Goal: Book appointment/travel/reservation

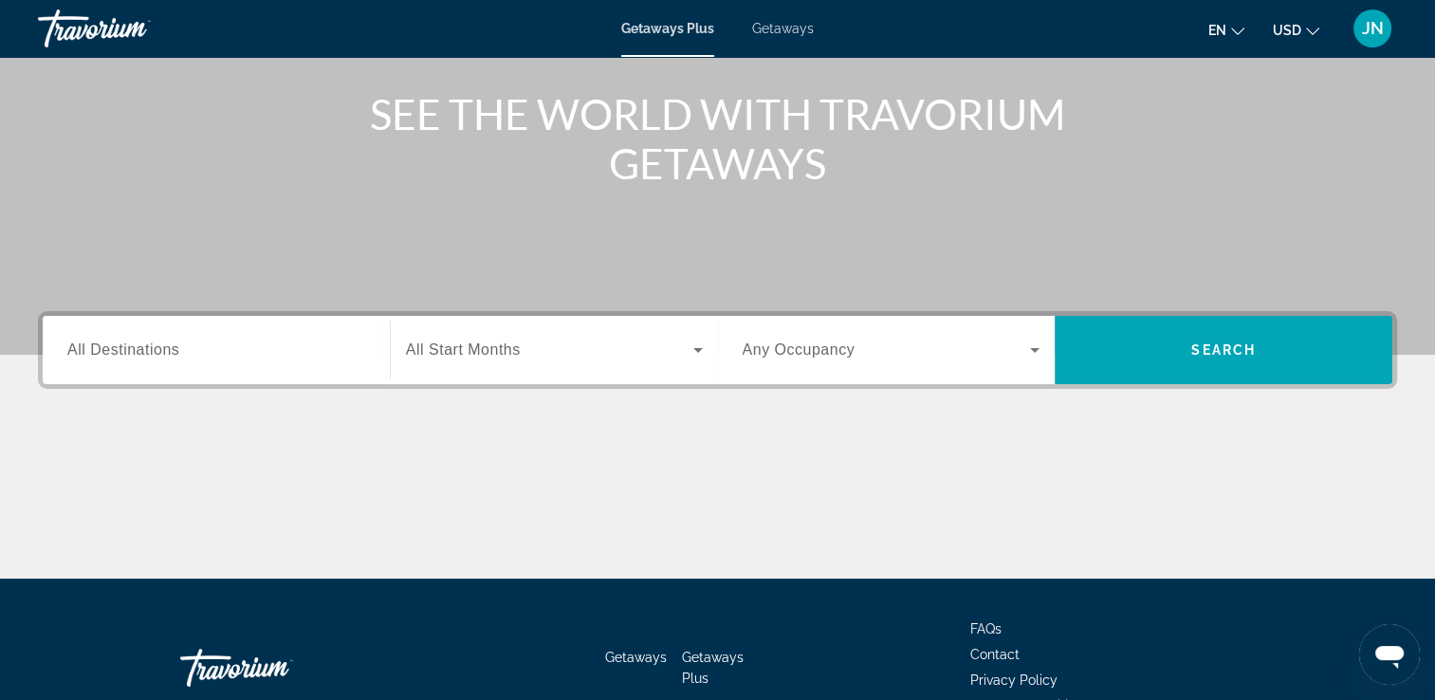
scroll to position [240, 0]
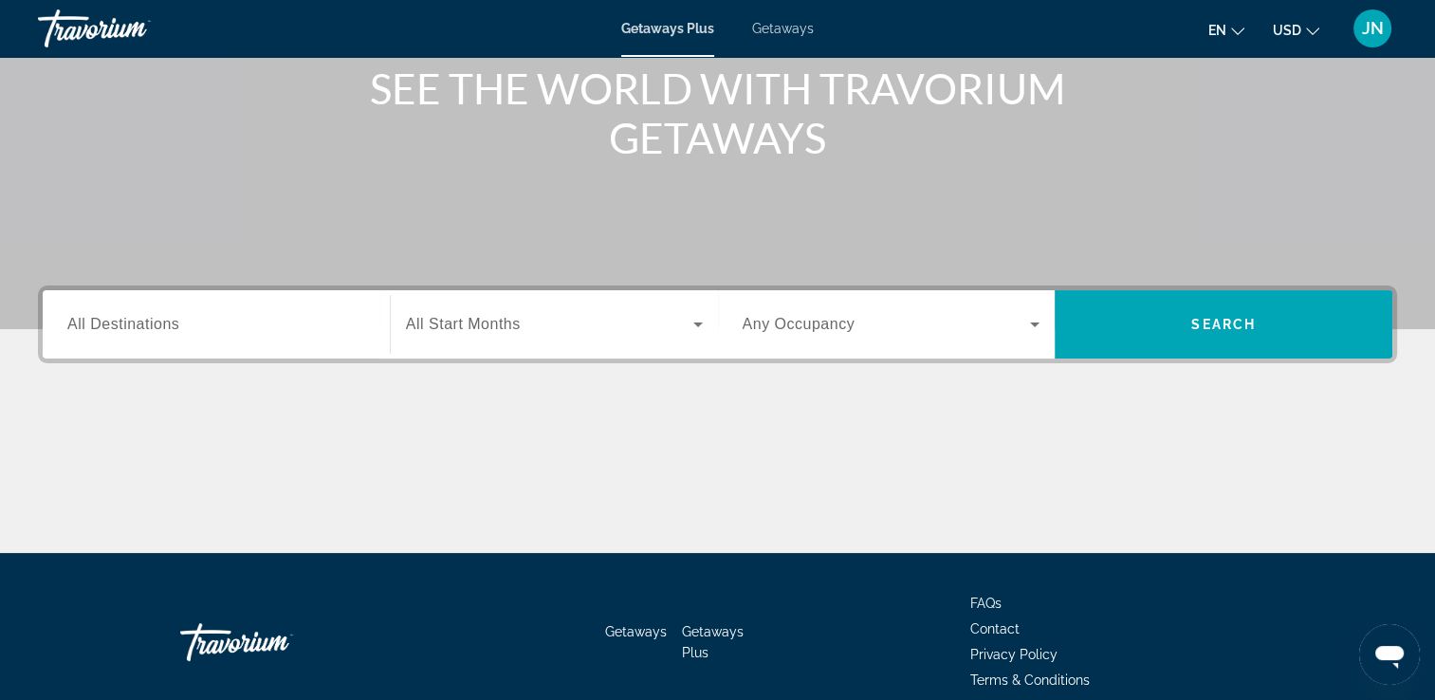
click at [156, 327] on span "All Destinations" at bounding box center [123, 324] width 112 height 16
click at [156, 327] on input "Destination All Destinations" at bounding box center [216, 325] width 298 height 23
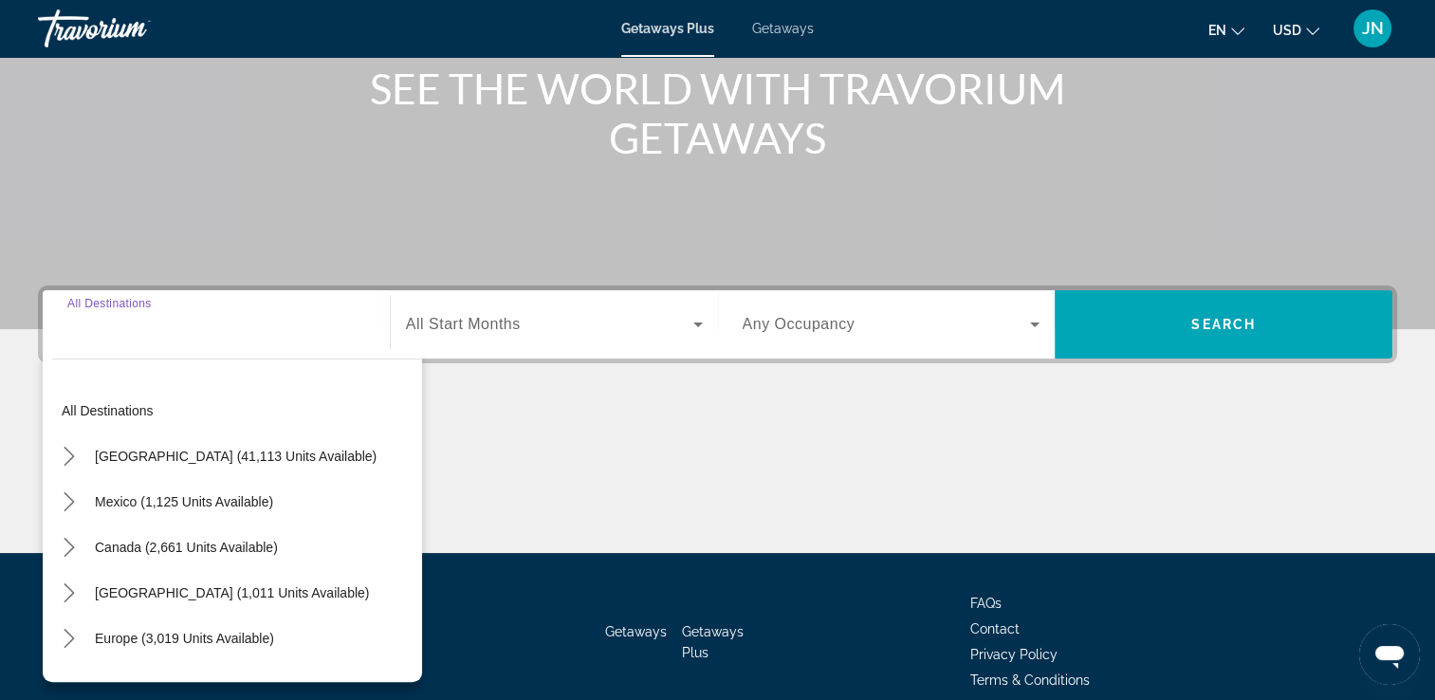
scroll to position [324, 0]
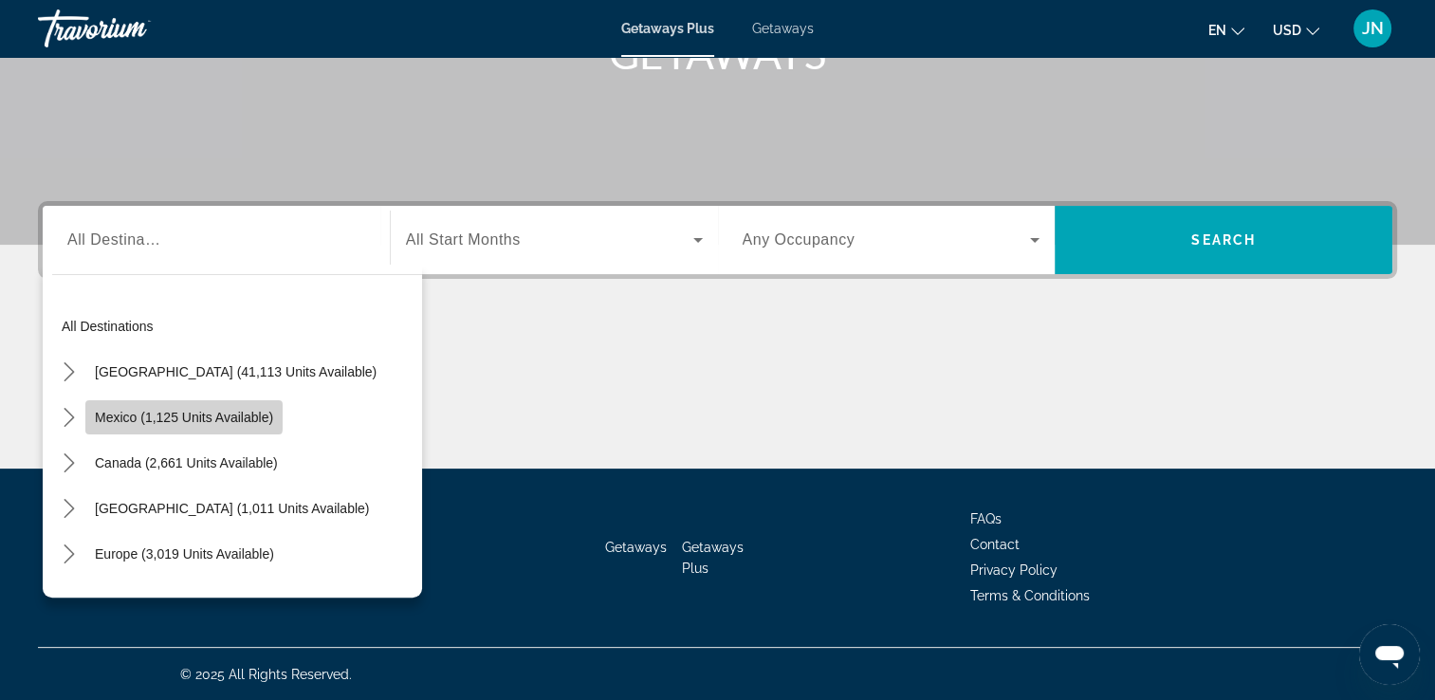
click at [182, 416] on span "Mexico (1,125 units available)" at bounding box center [184, 417] width 178 height 15
type input "**********"
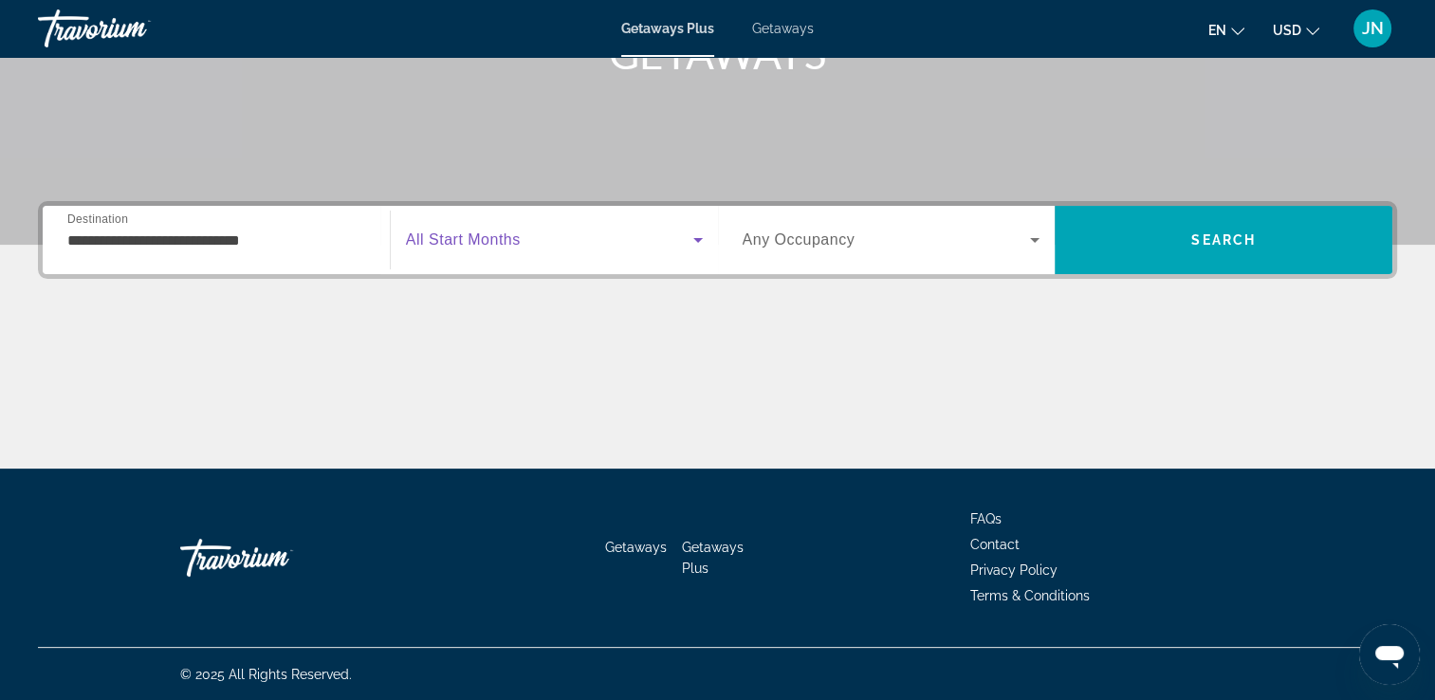
click at [582, 234] on span "Search widget" at bounding box center [549, 240] width 287 height 23
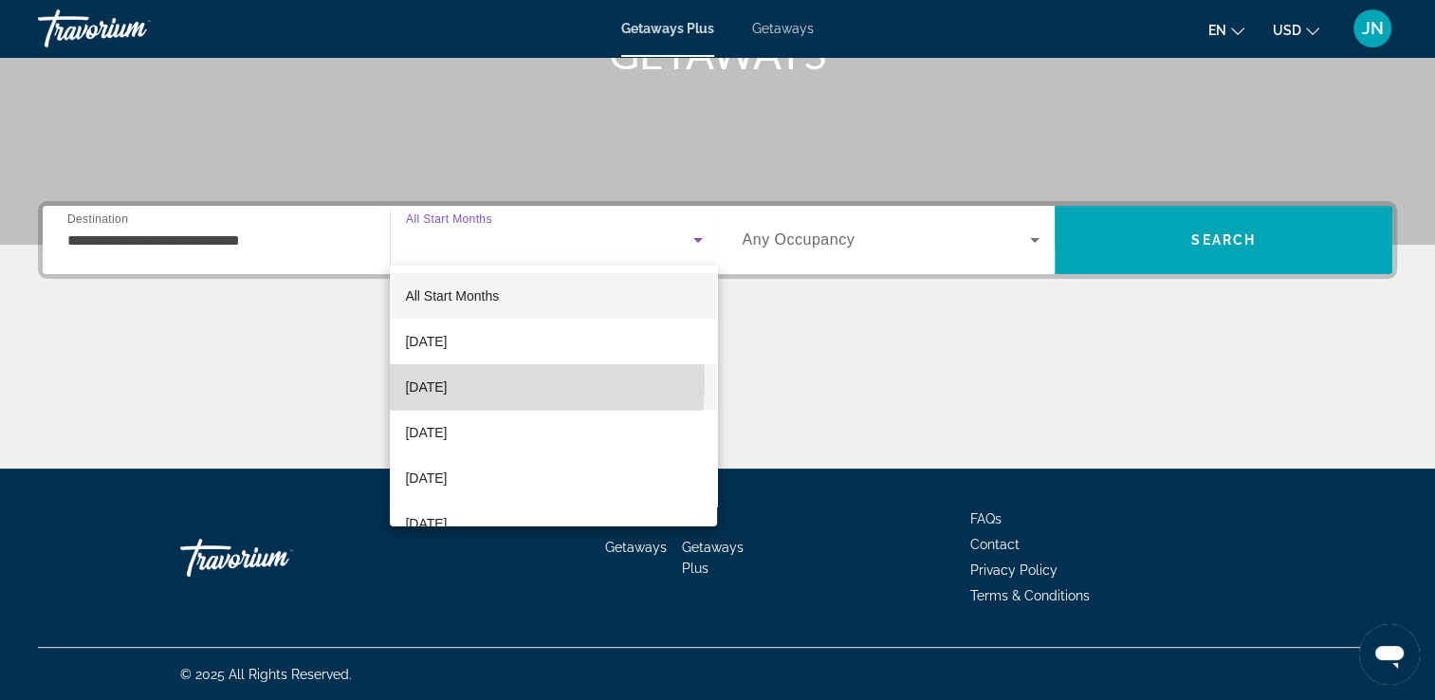
click at [447, 381] on span "[DATE]" at bounding box center [426, 387] width 42 height 23
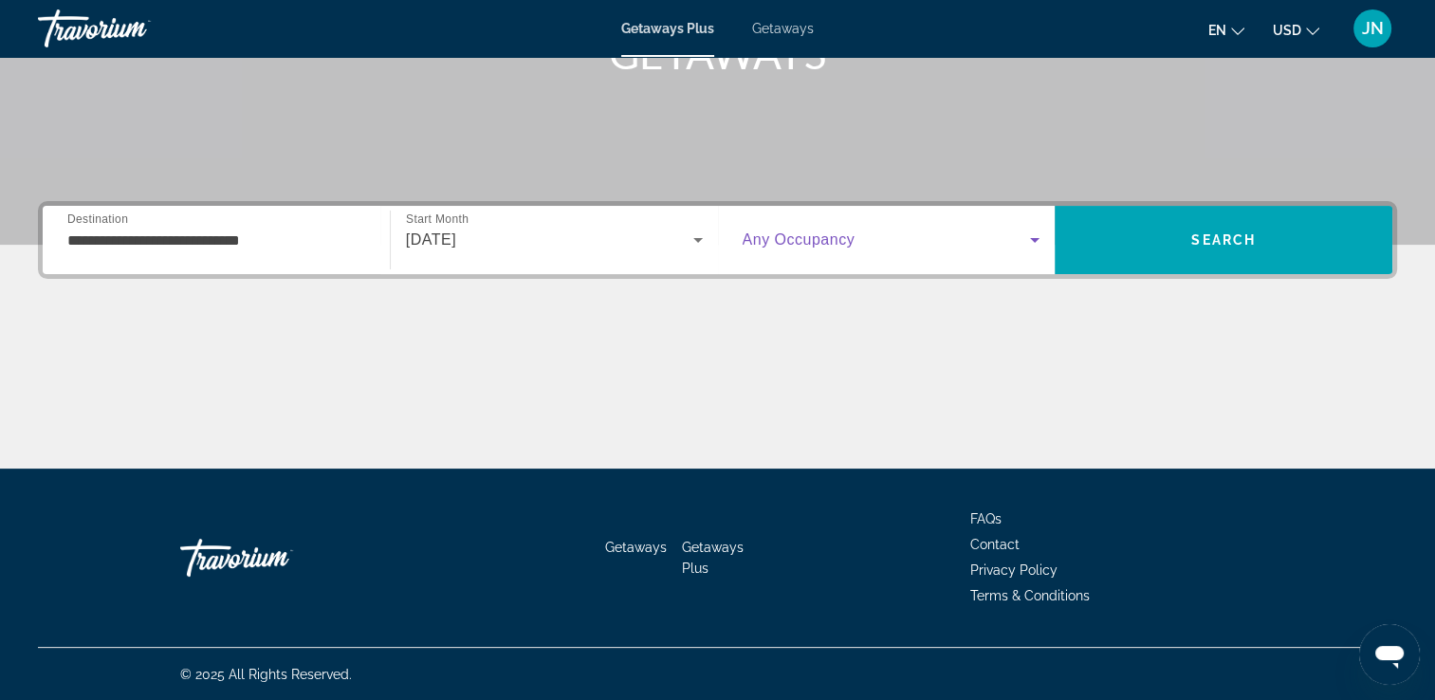
click at [907, 243] on span "Search widget" at bounding box center [887, 240] width 288 height 23
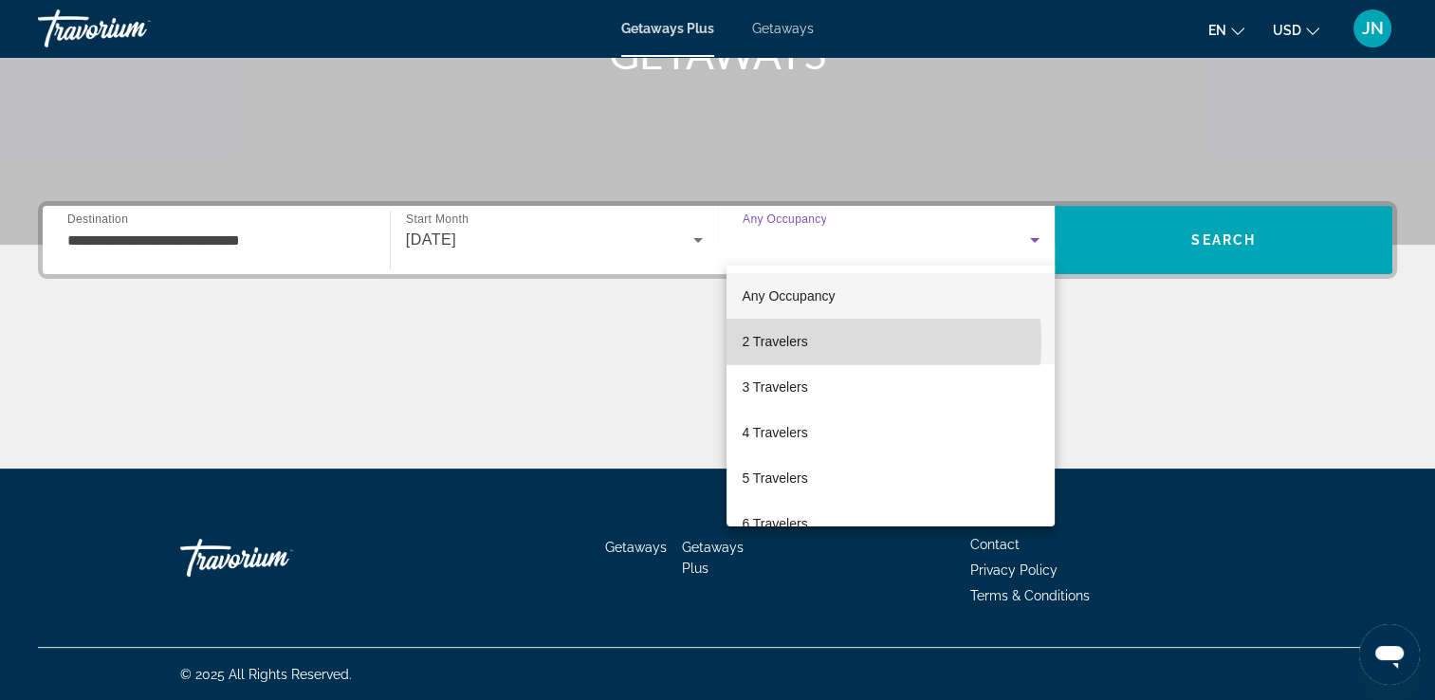
click at [820, 343] on mat-option "2 Travelers" at bounding box center [891, 342] width 328 height 46
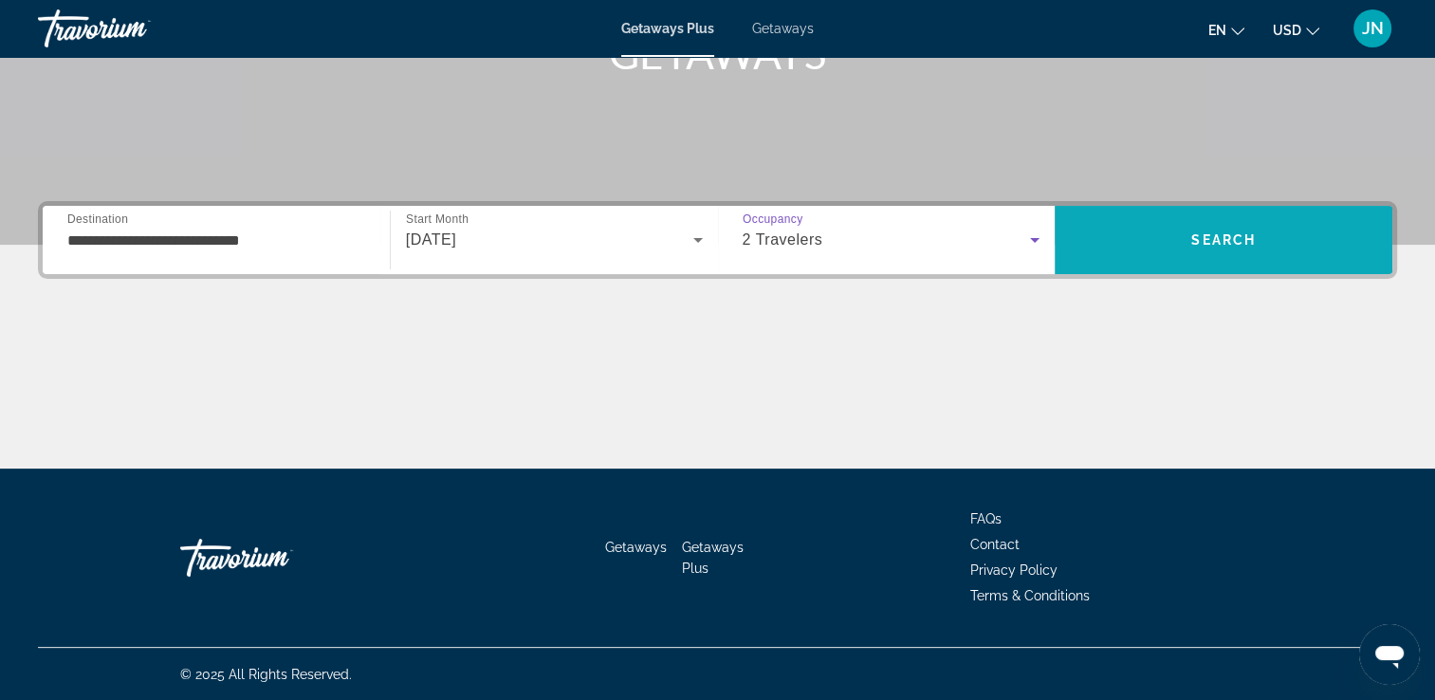
click at [1220, 226] on span "Search" at bounding box center [1224, 240] width 338 height 46
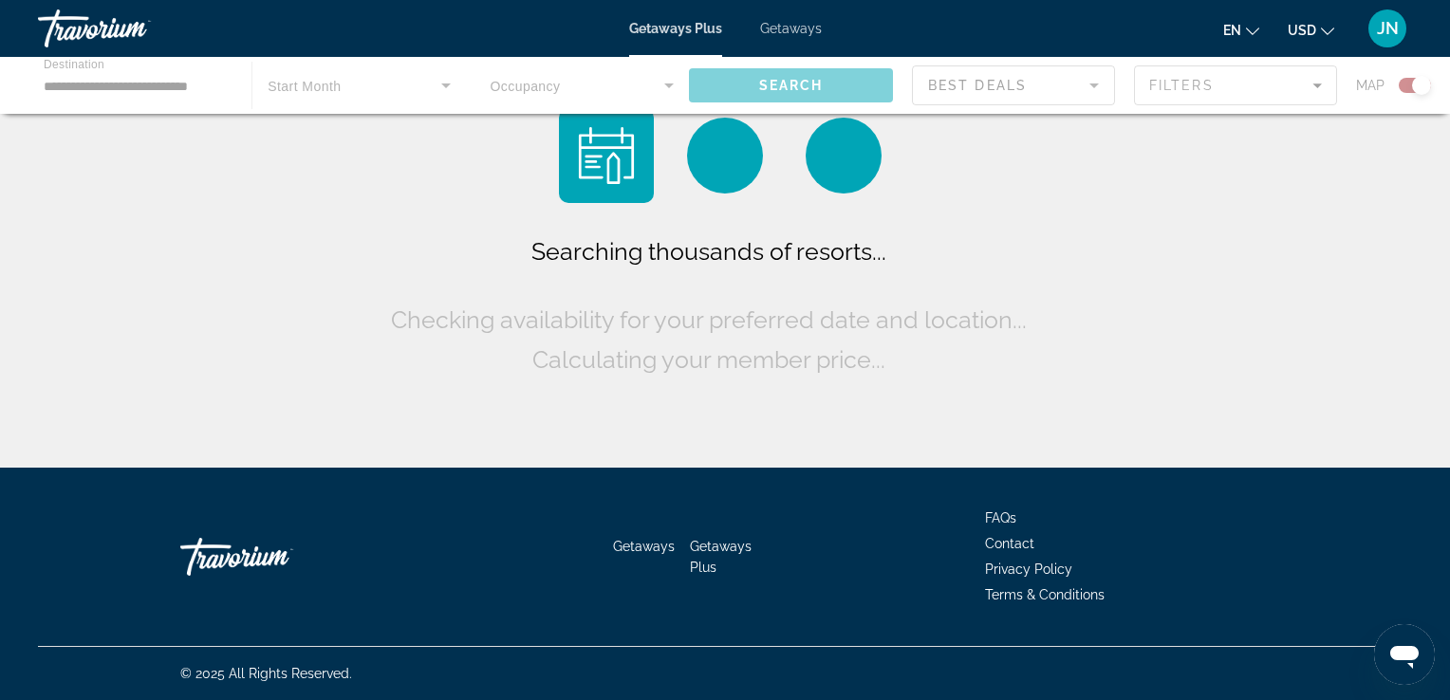
click at [1220, 226] on div "Searching thousands of resorts... Checking availability for your preferred date…" at bounding box center [725, 238] width 1450 height 477
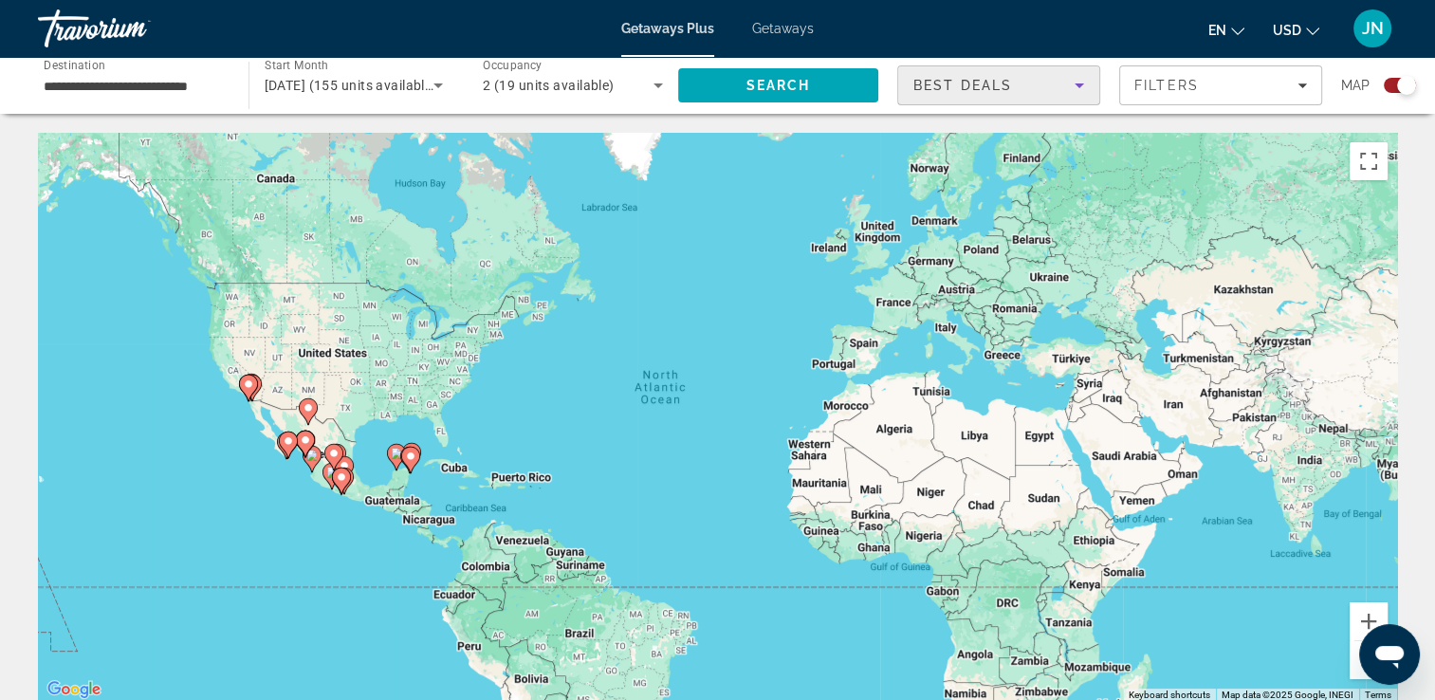
click at [1081, 88] on icon "Sort by" at bounding box center [1079, 85] width 23 height 23
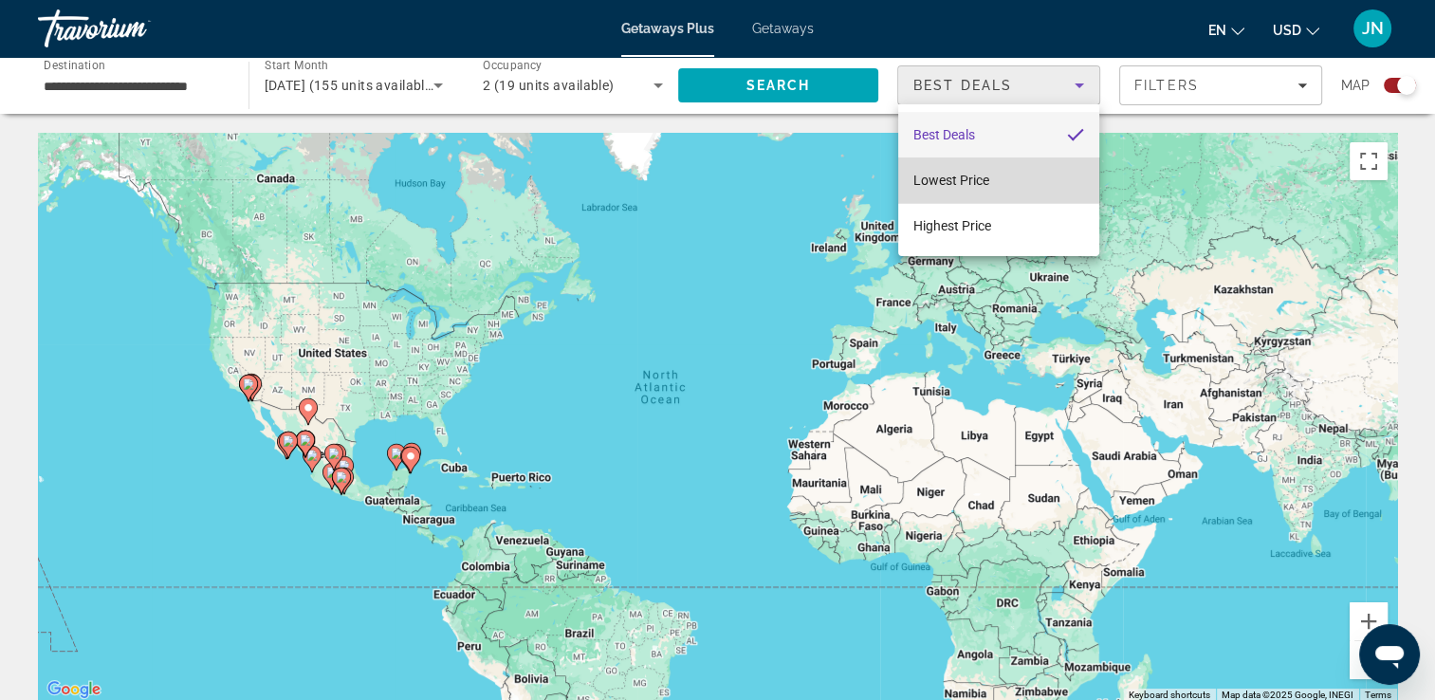
click at [1006, 190] on mat-option "Lowest Price" at bounding box center [998, 180] width 201 height 46
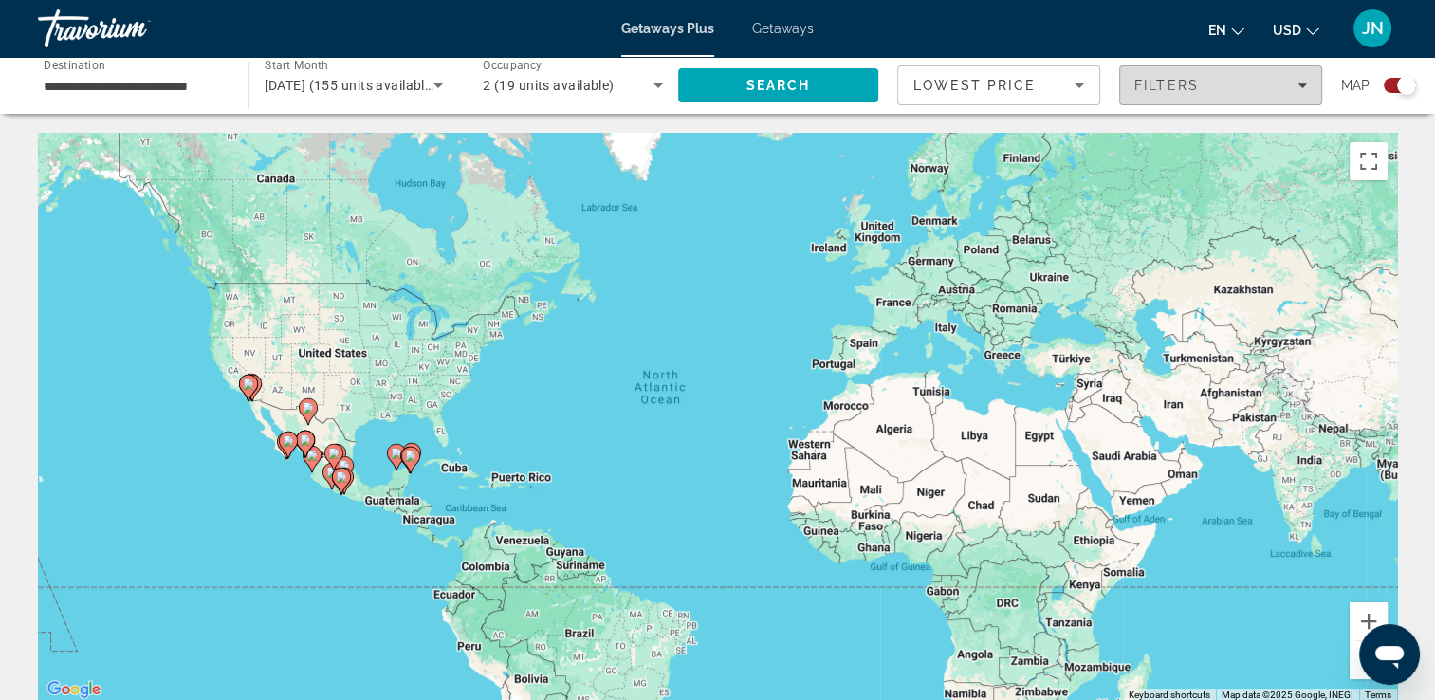
click at [1199, 85] on div "Filters" at bounding box center [1221, 85] width 173 height 15
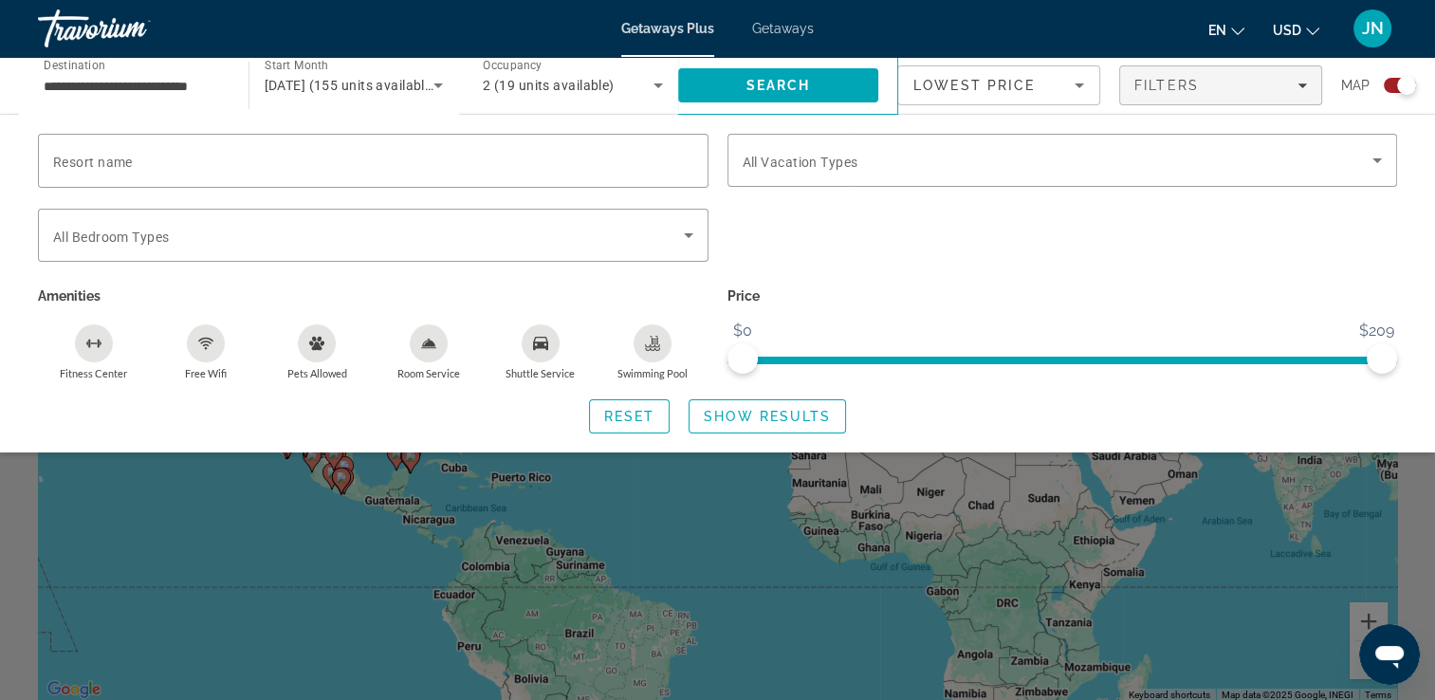
click at [979, 309] on div "Price $0 $209 $0 $209" at bounding box center [1063, 332] width 690 height 98
click at [816, 83] on span "Search" at bounding box center [778, 86] width 201 height 46
click at [1223, 411] on div "Reset Show Results" at bounding box center [718, 416] width 1360 height 34
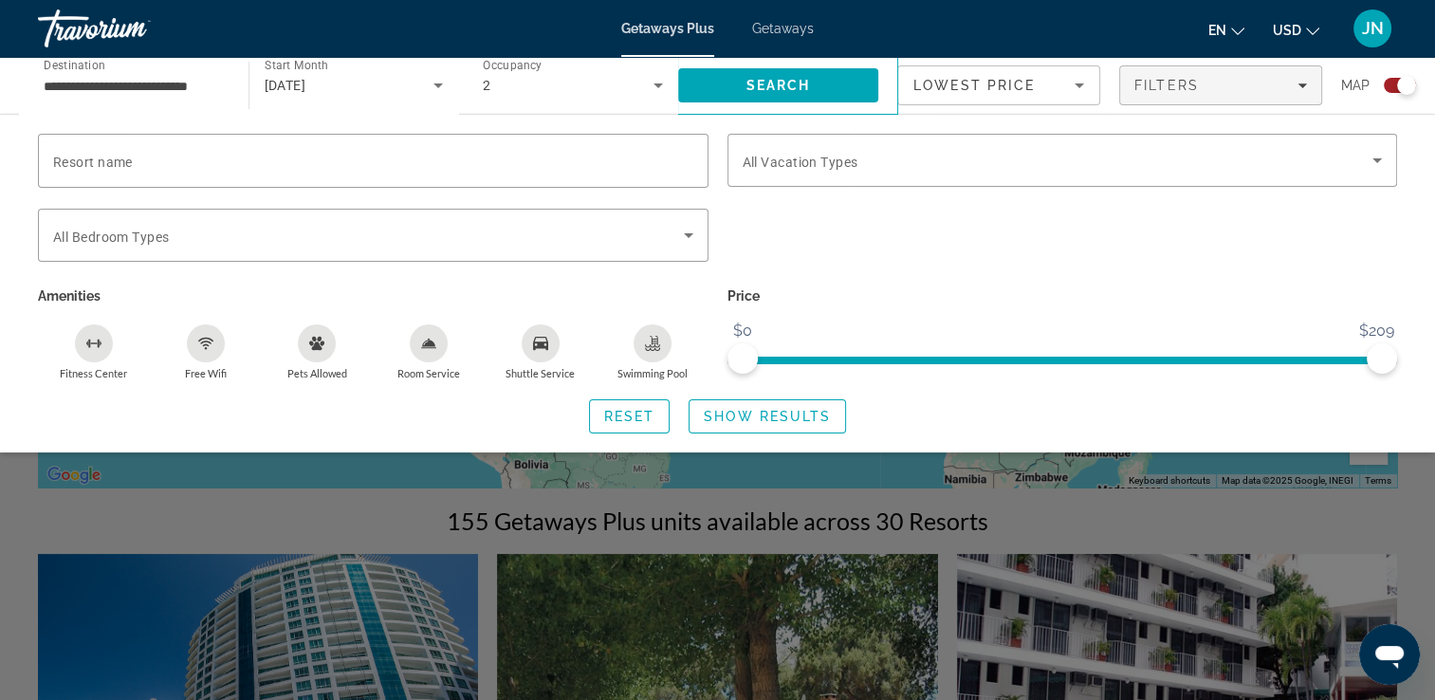
scroll to position [342, 0]
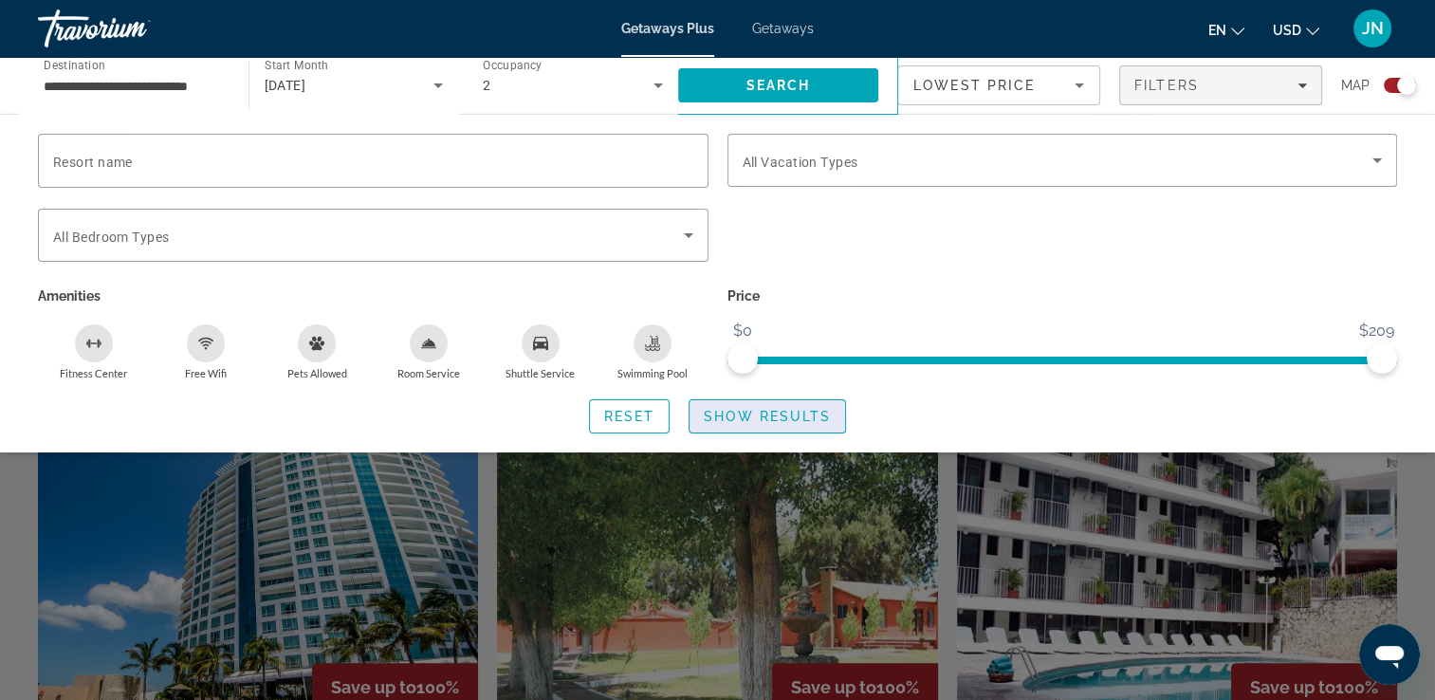
click at [736, 423] on span "Show Results" at bounding box center [767, 416] width 127 height 15
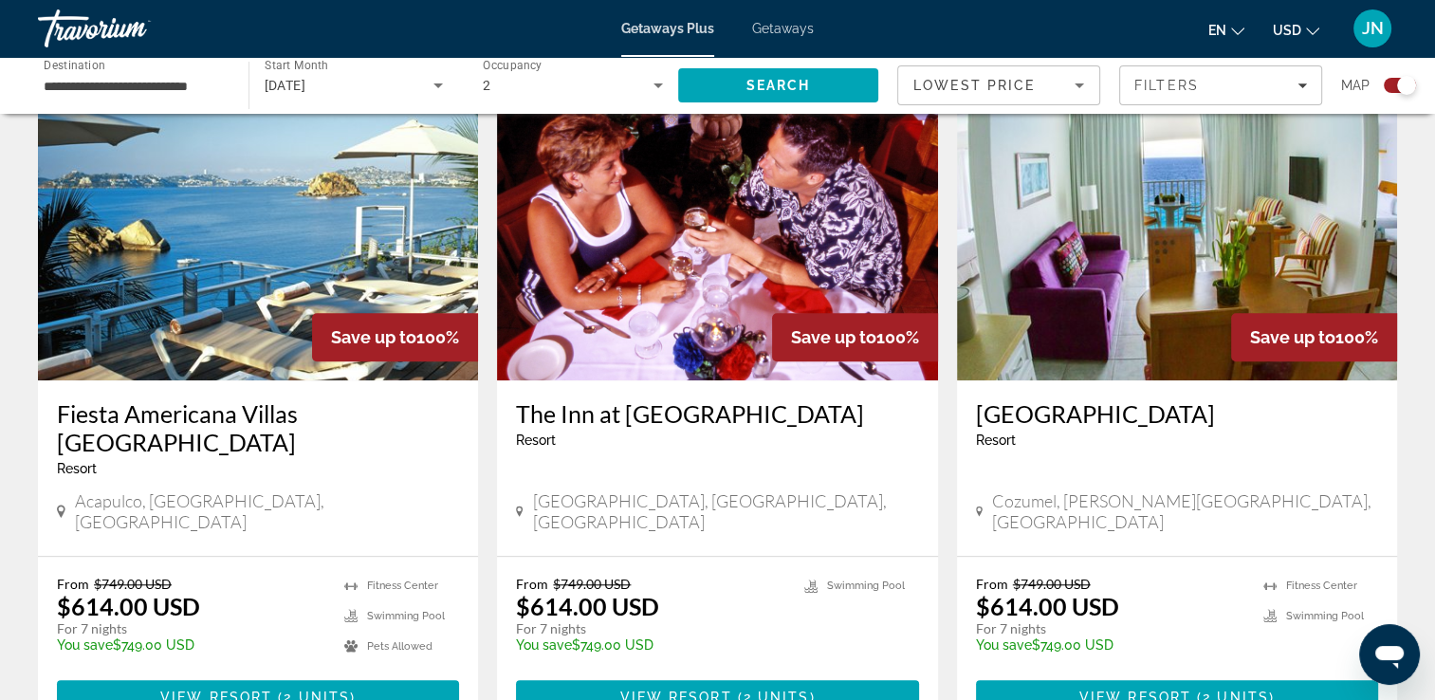
scroll to position [1416, 0]
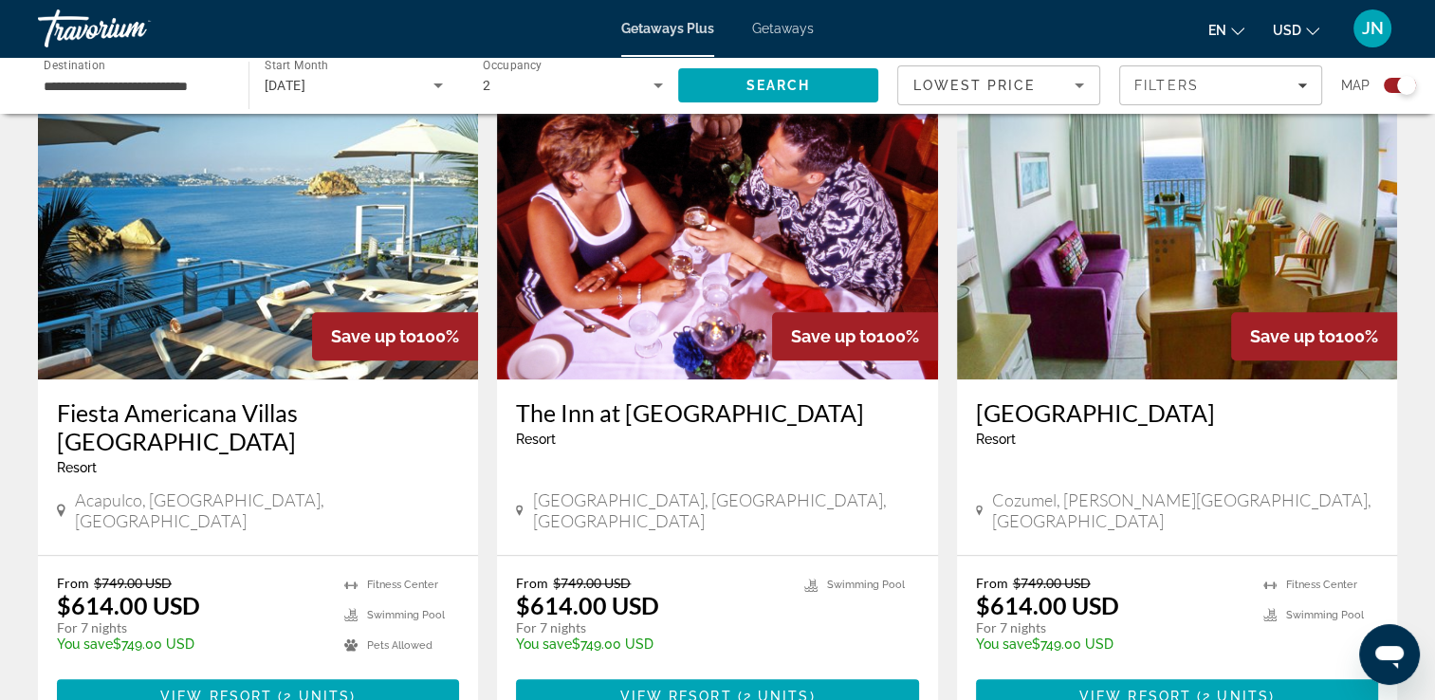
click at [1237, 21] on button "en English Español Français Italiano Português русский" at bounding box center [1227, 30] width 36 height 28
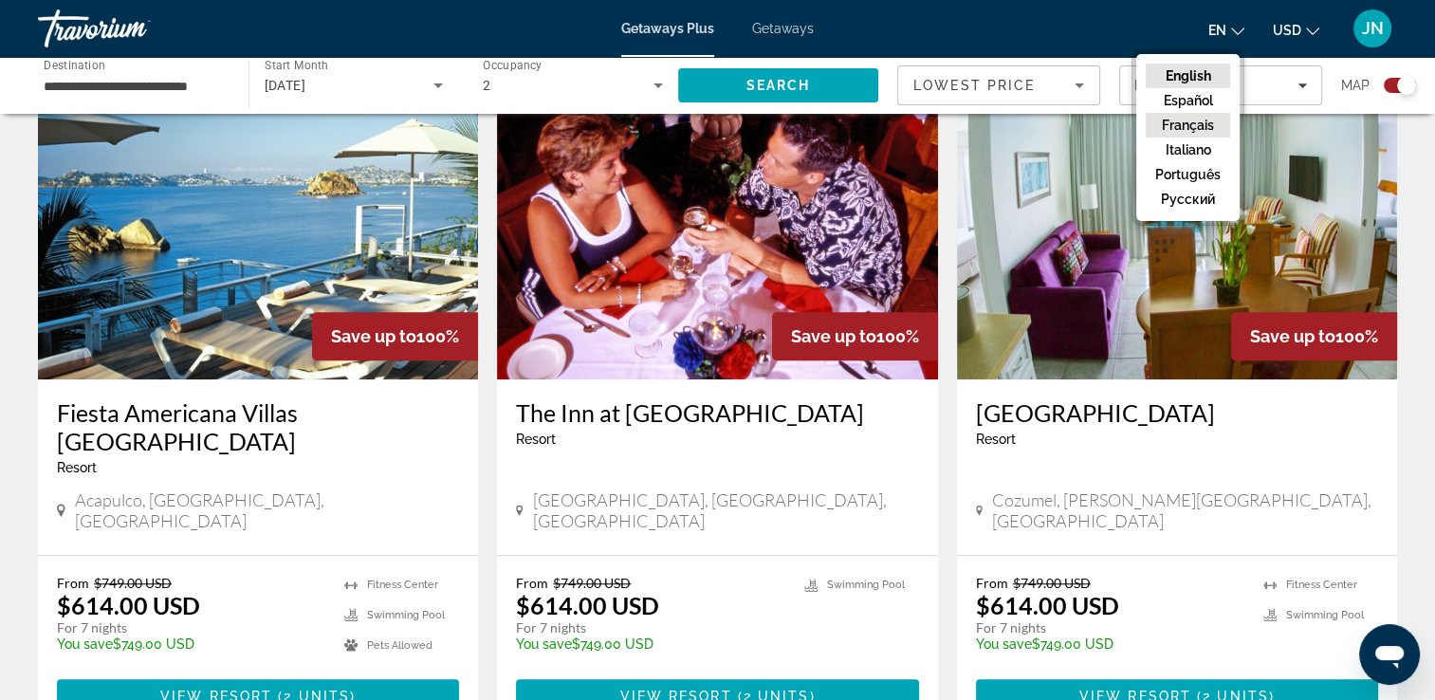
click at [1196, 128] on button "Français" at bounding box center [1188, 125] width 84 height 25
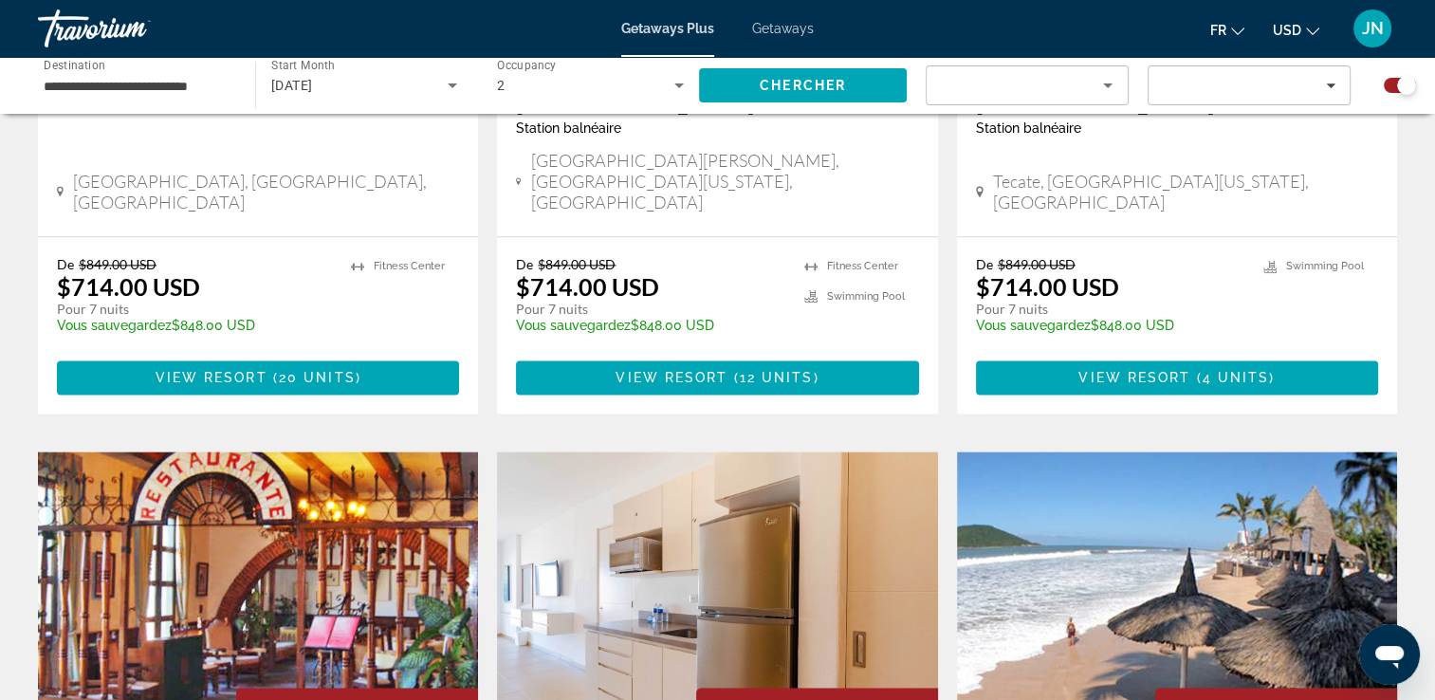
scroll to position [3013, 0]
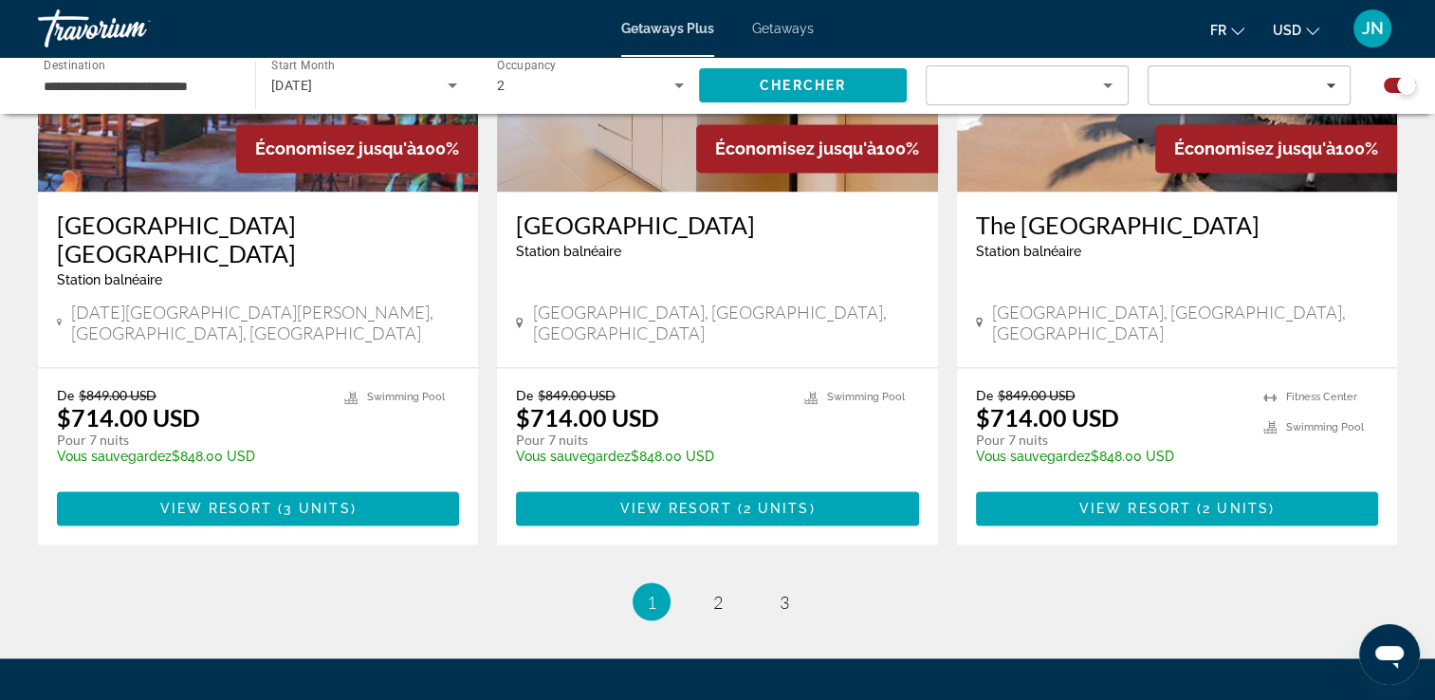
click at [672, 29] on span "Getaways Plus" at bounding box center [667, 28] width 93 height 15
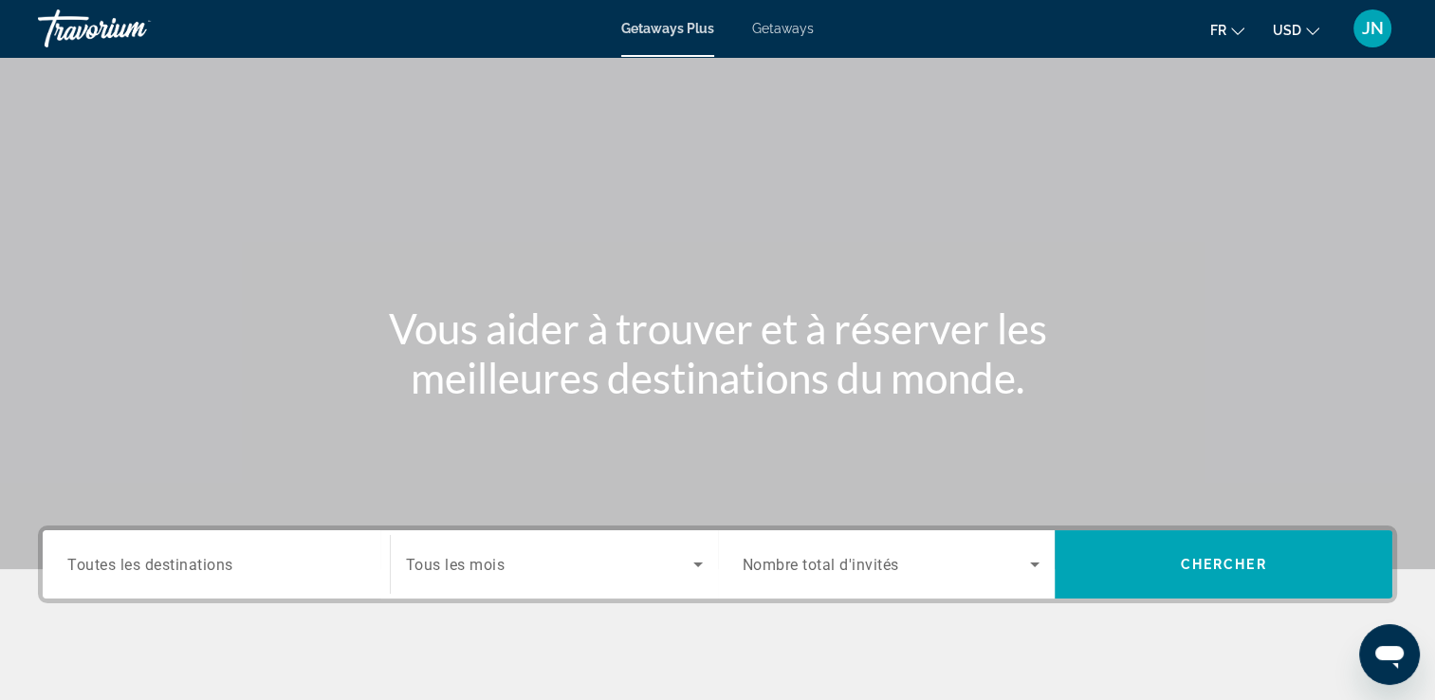
scroll to position [324, 0]
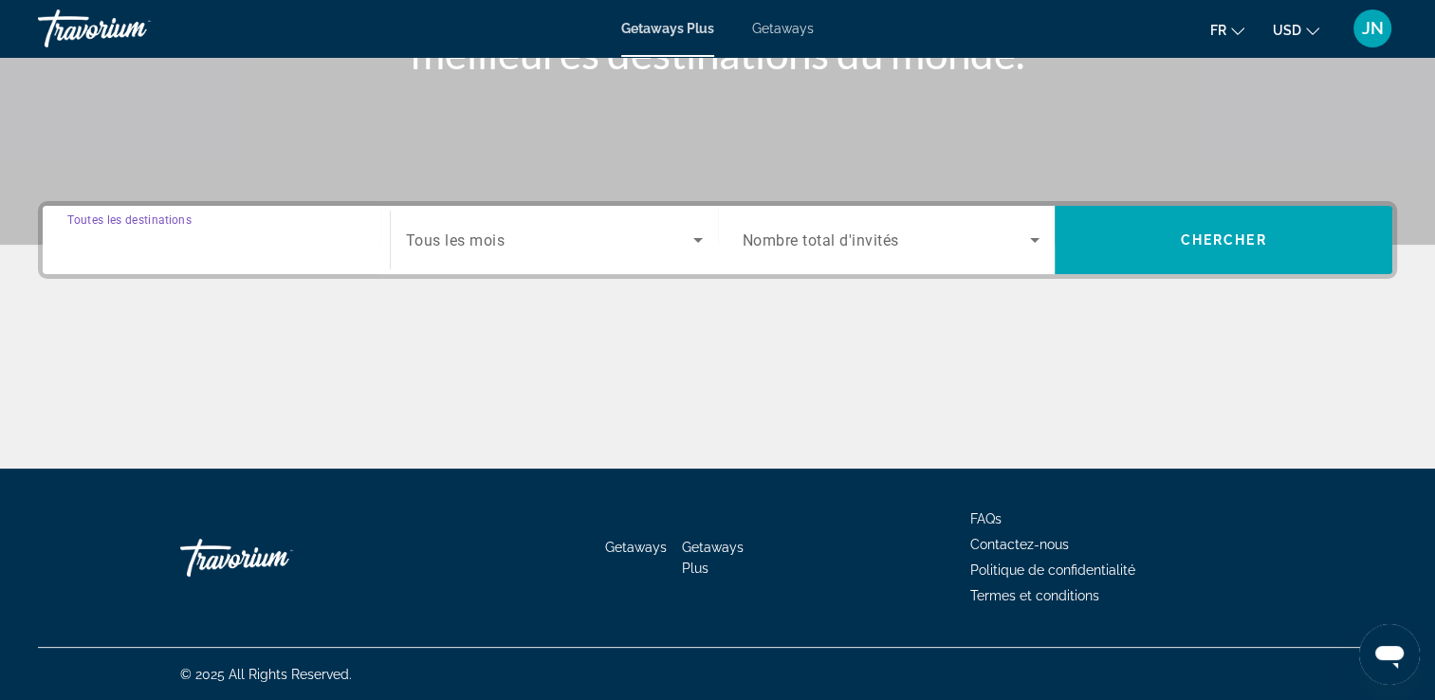
click at [224, 230] on input "Destination Toutes les destinations" at bounding box center [216, 241] width 298 height 23
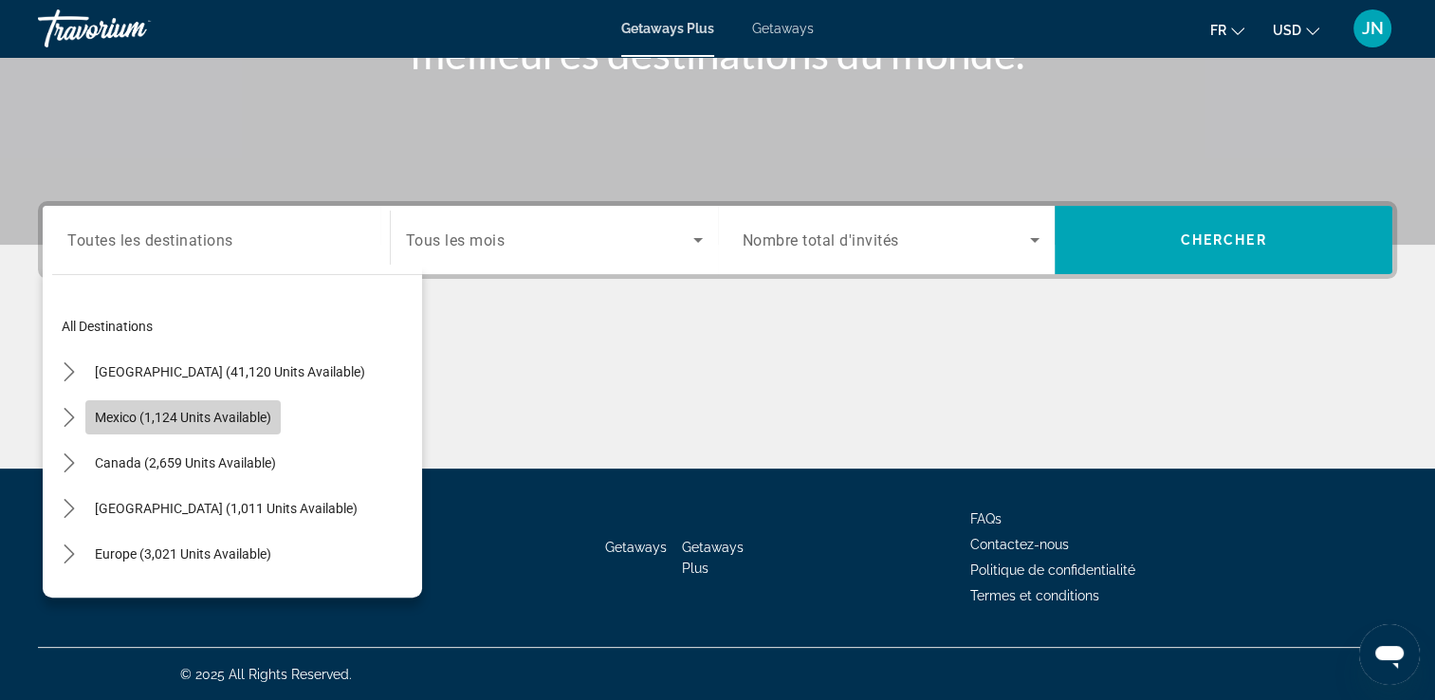
click at [209, 414] on span "Mexico (1,124 units available)" at bounding box center [183, 417] width 176 height 15
type input "**********"
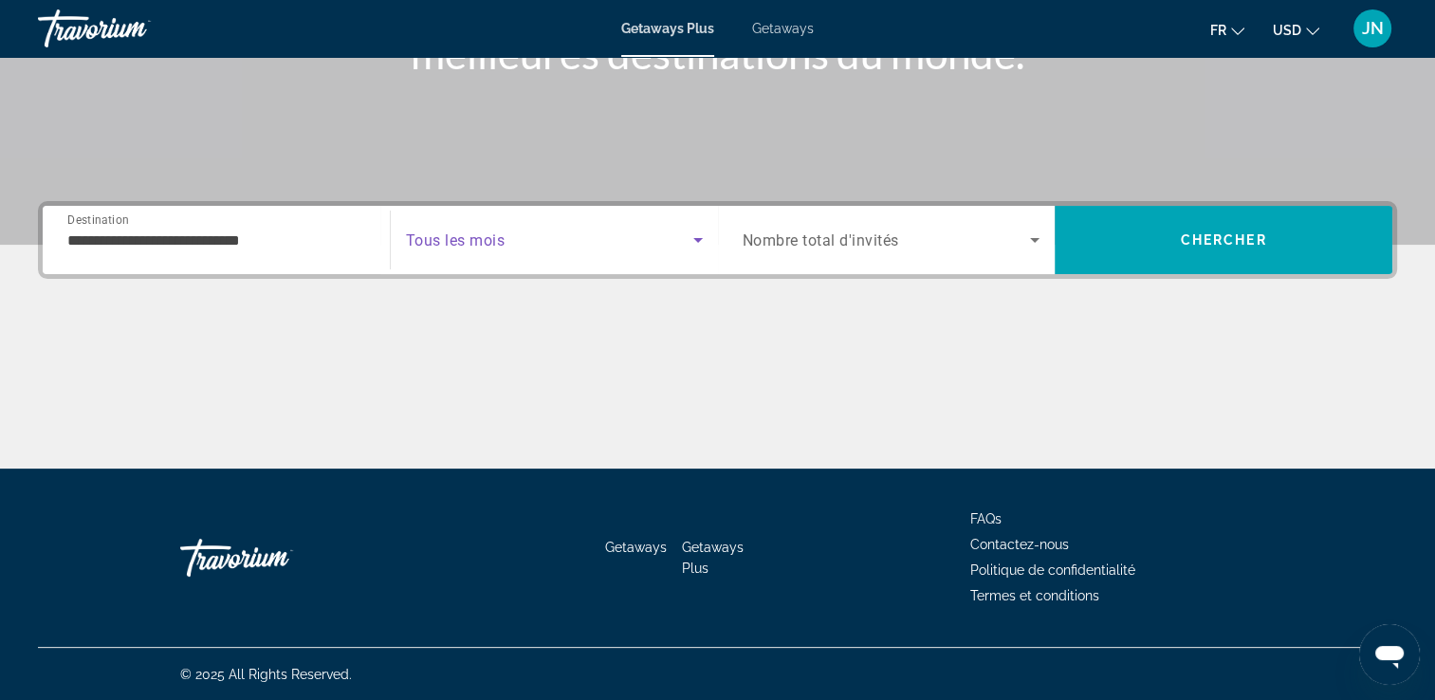
click at [587, 241] on span "Search widget" at bounding box center [549, 240] width 287 height 23
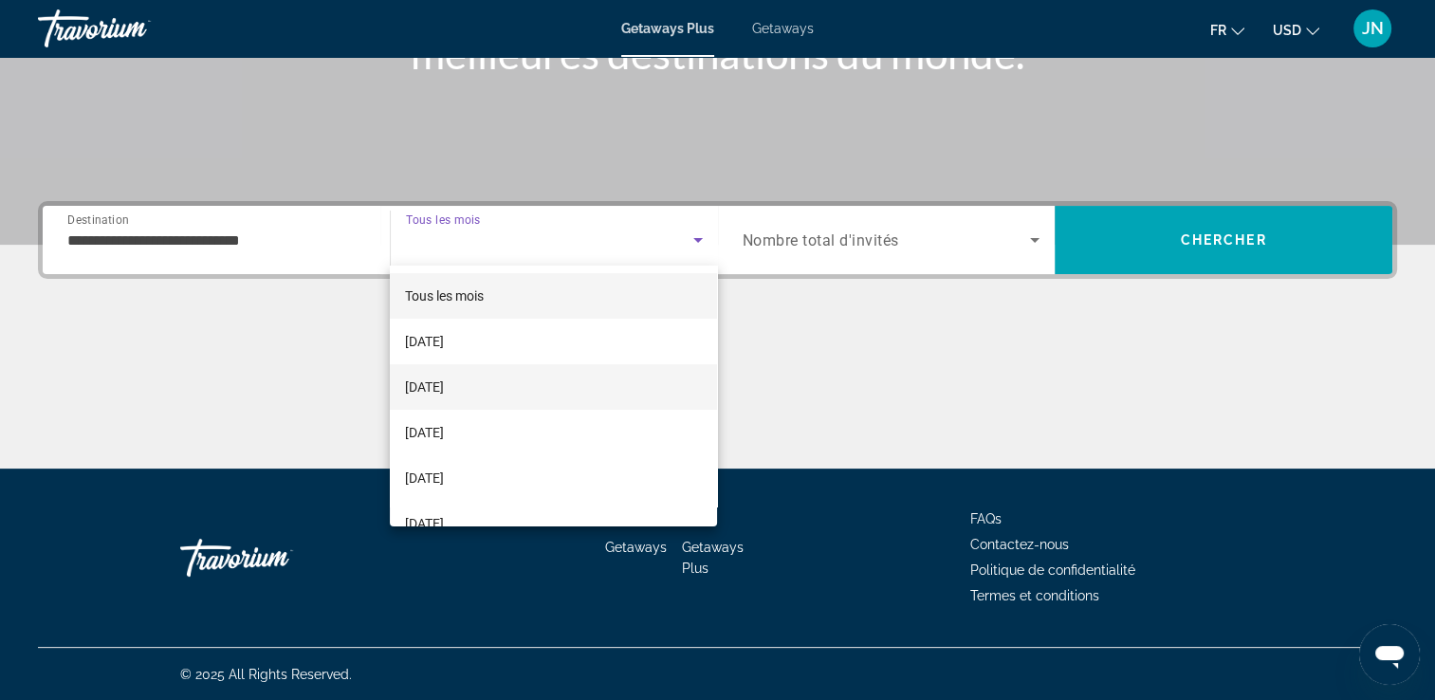
click at [515, 392] on mat-option "[DATE]" at bounding box center [553, 387] width 327 height 46
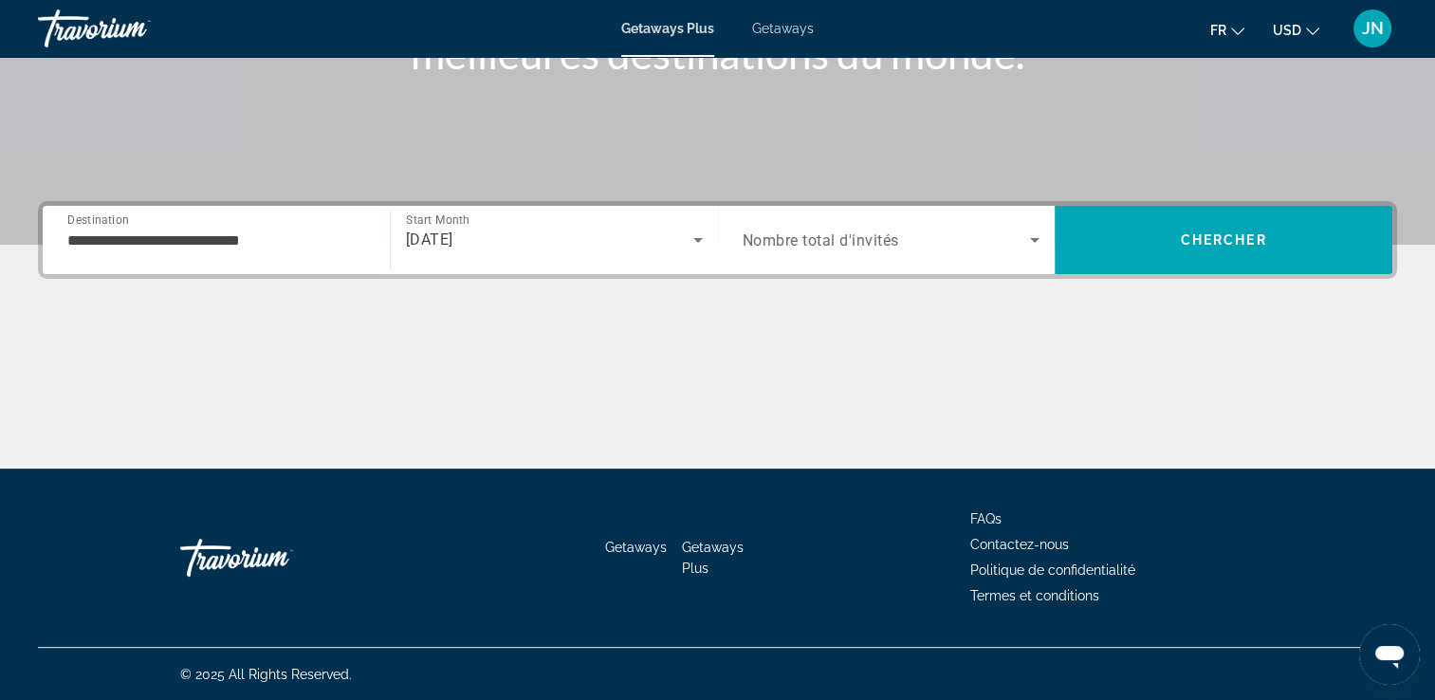
click at [879, 233] on span "Nombre total d'invités" at bounding box center [821, 240] width 157 height 18
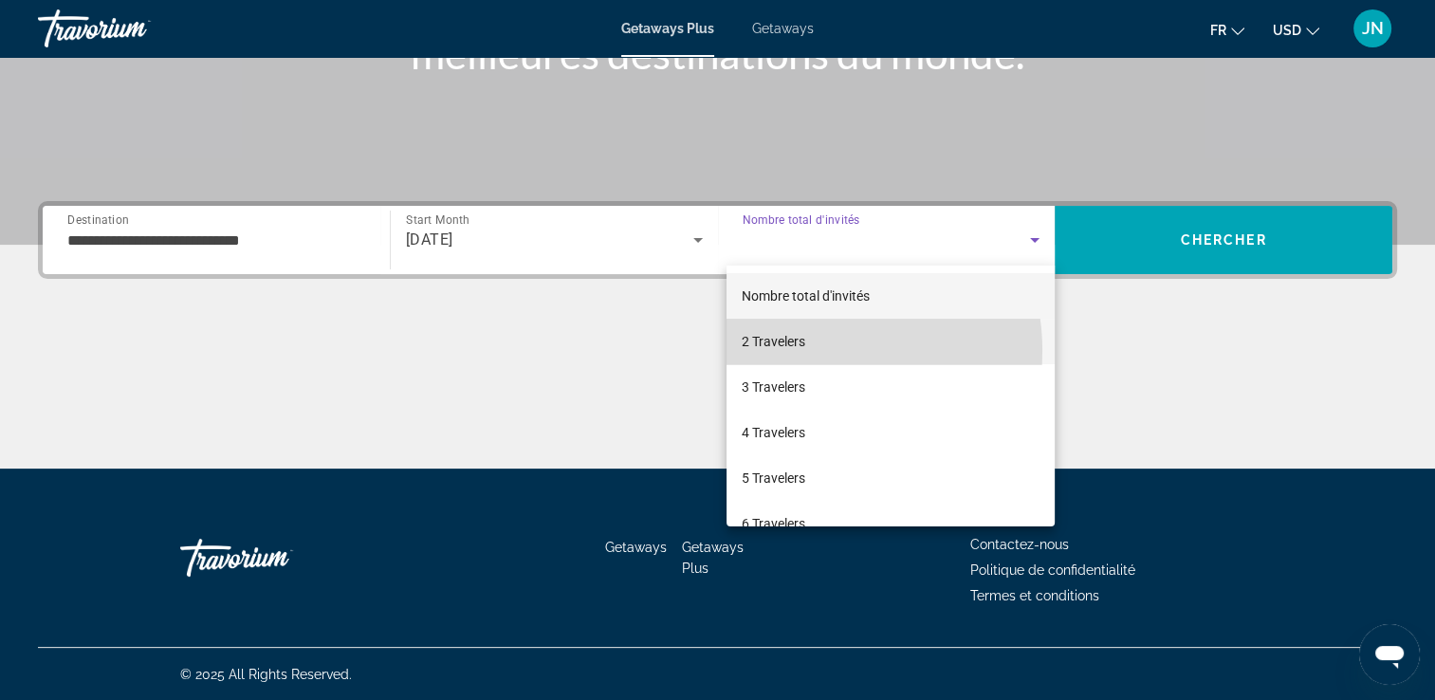
click at [792, 351] on span "2 Travelers" at bounding box center [774, 341] width 64 height 23
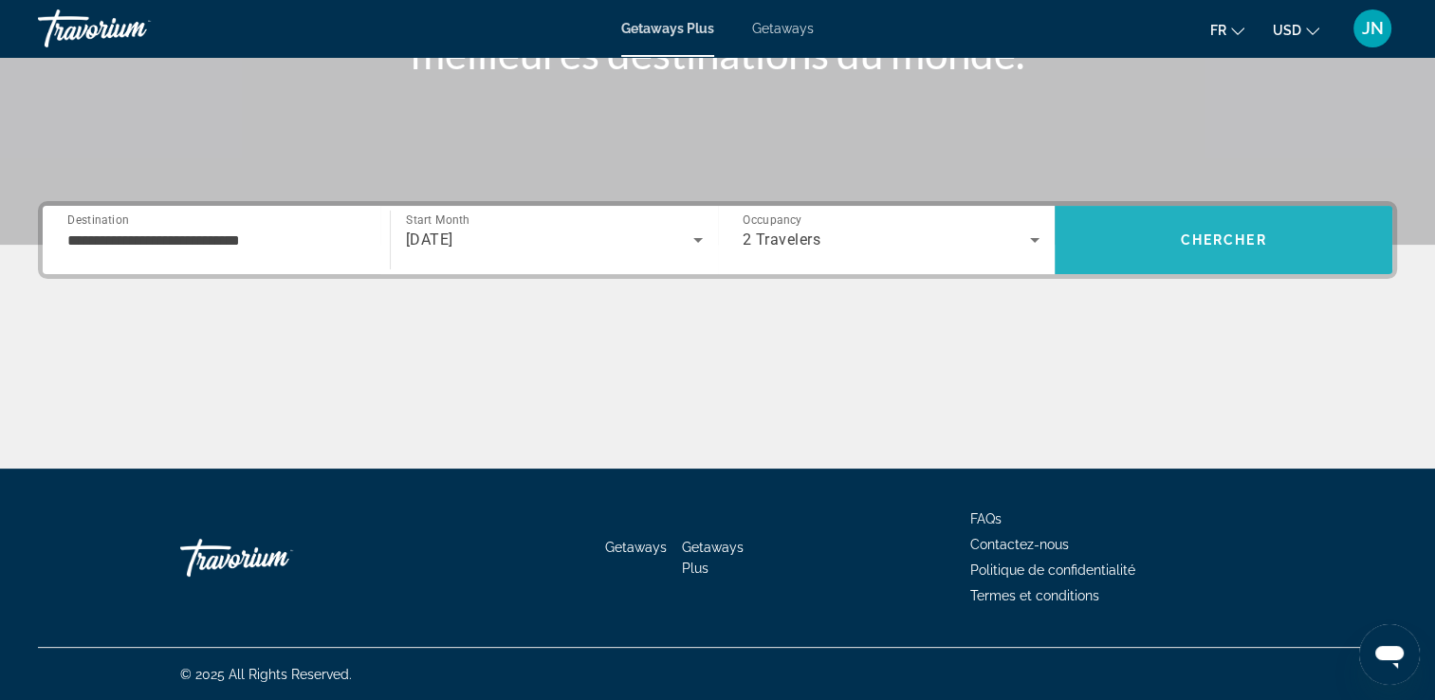
click at [1191, 259] on span "Search" at bounding box center [1224, 240] width 338 height 46
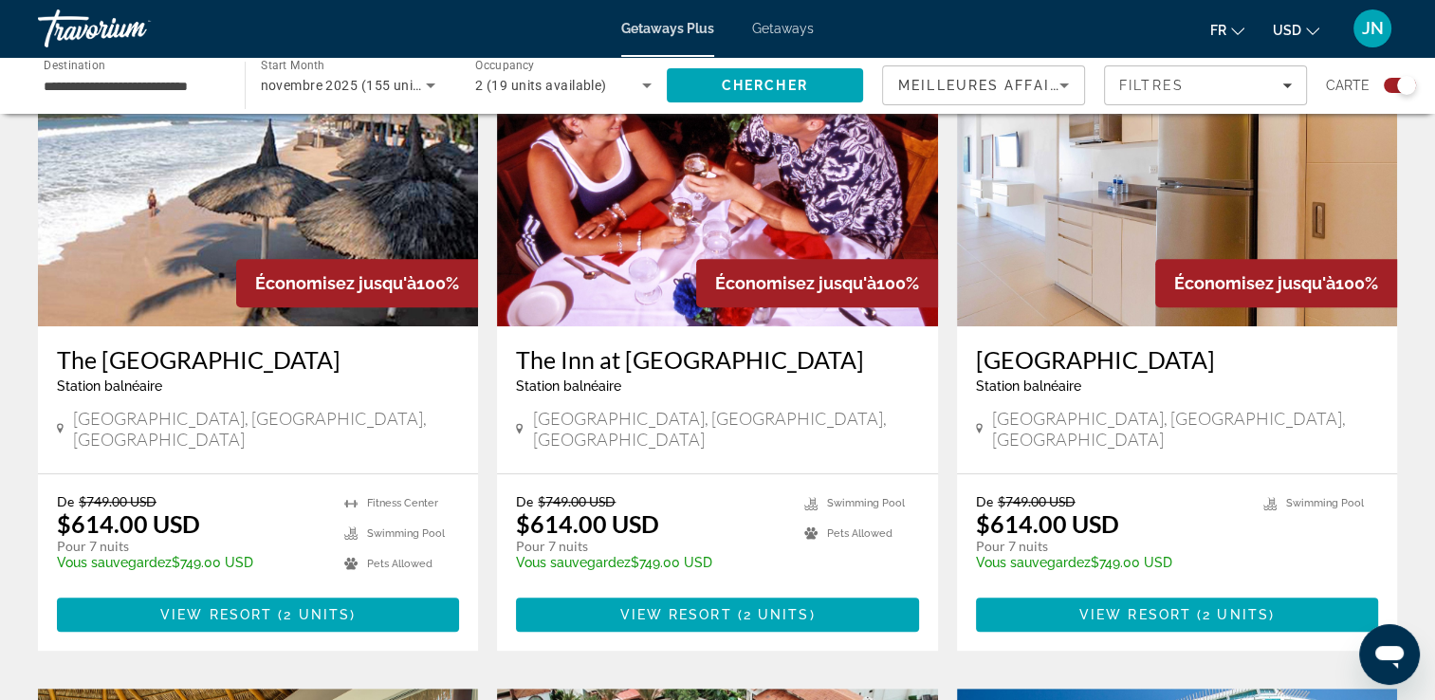
scroll to position [764, 0]
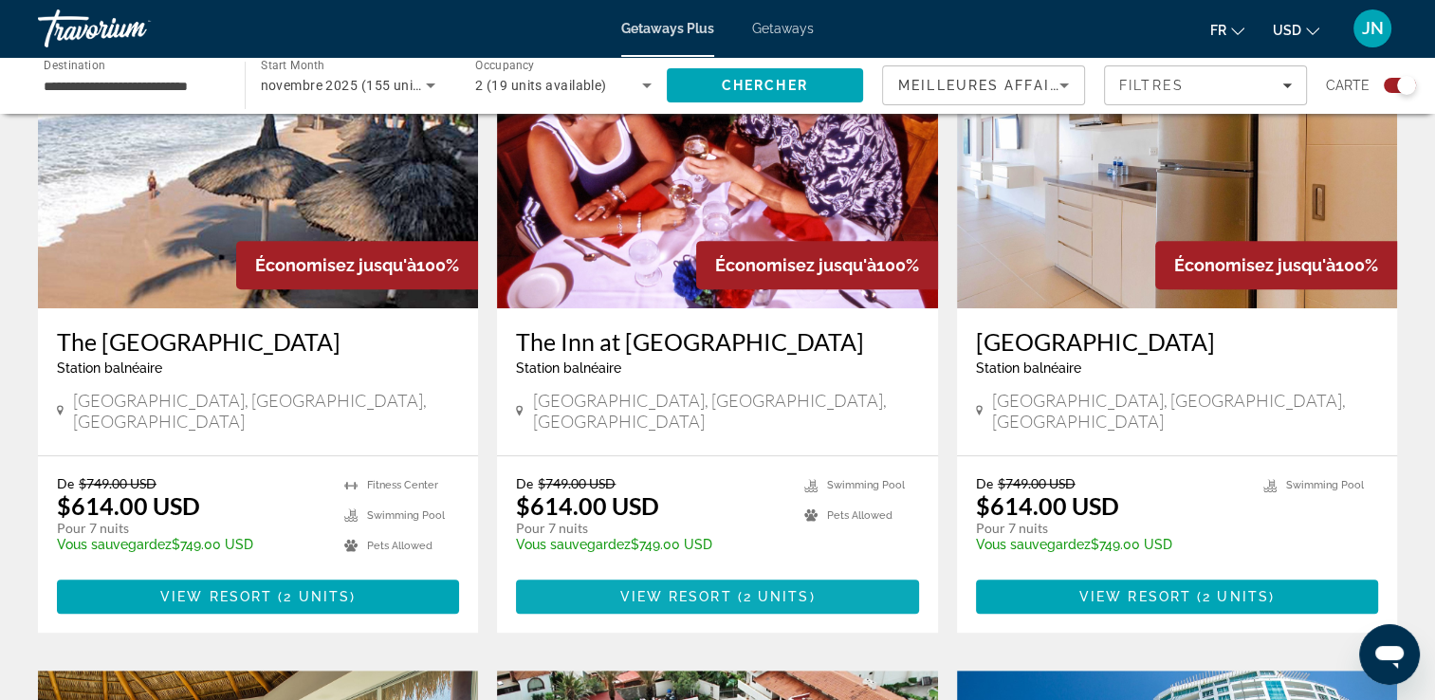
click at [710, 589] on span "View Resort" at bounding box center [676, 596] width 112 height 15
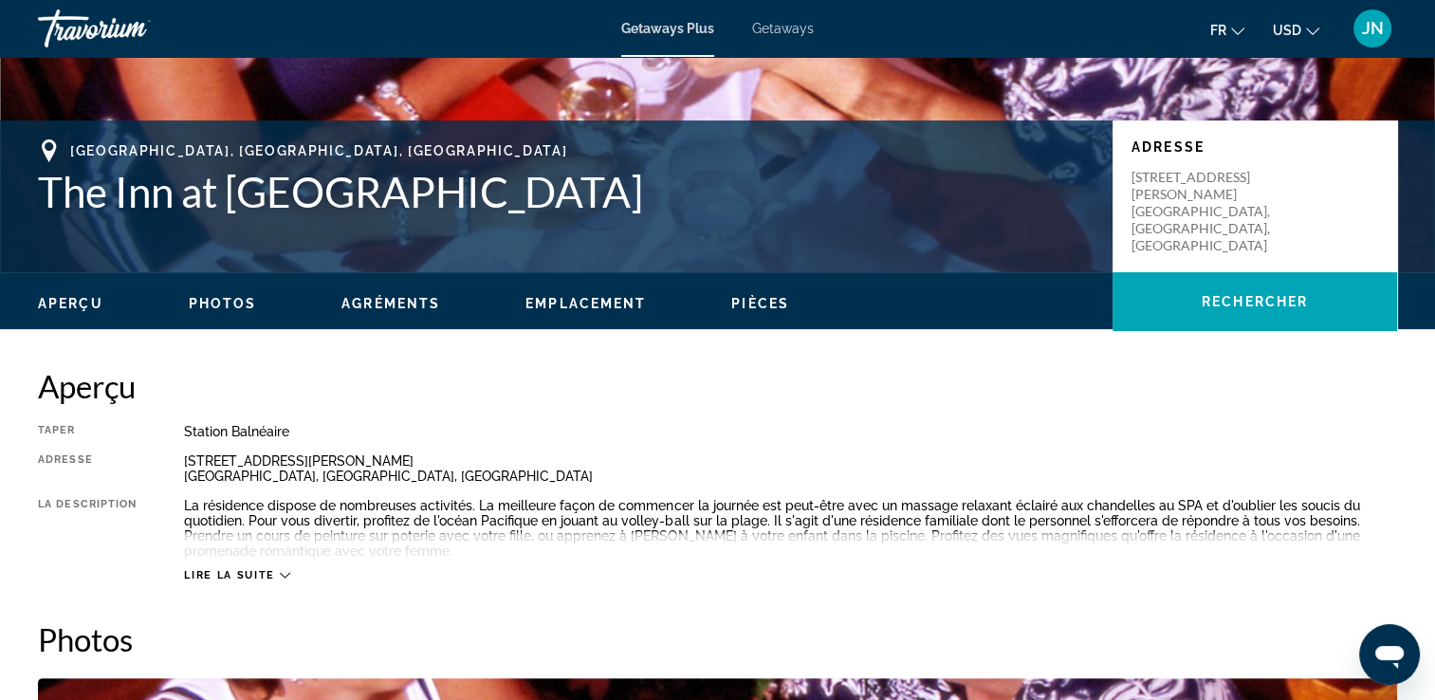
scroll to position [392, 0]
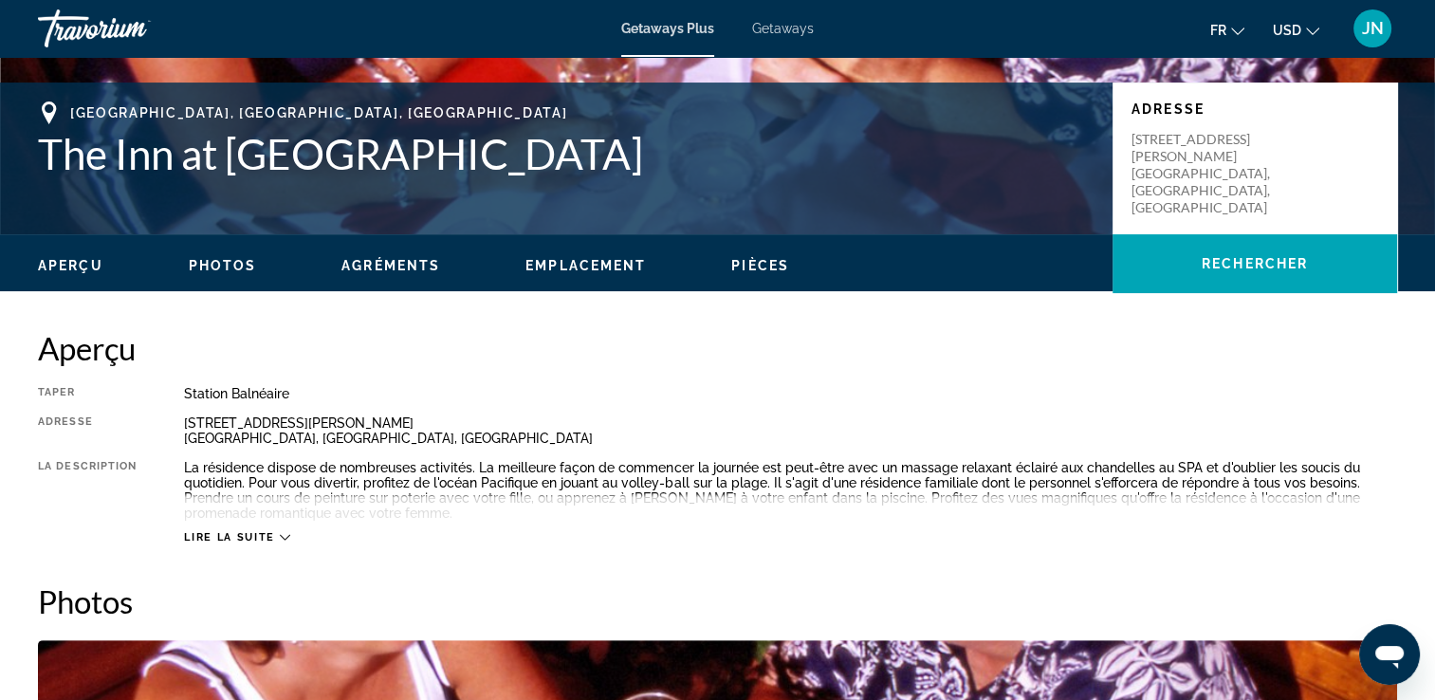
click at [281, 541] on icon "Main content" at bounding box center [285, 537] width 10 height 10
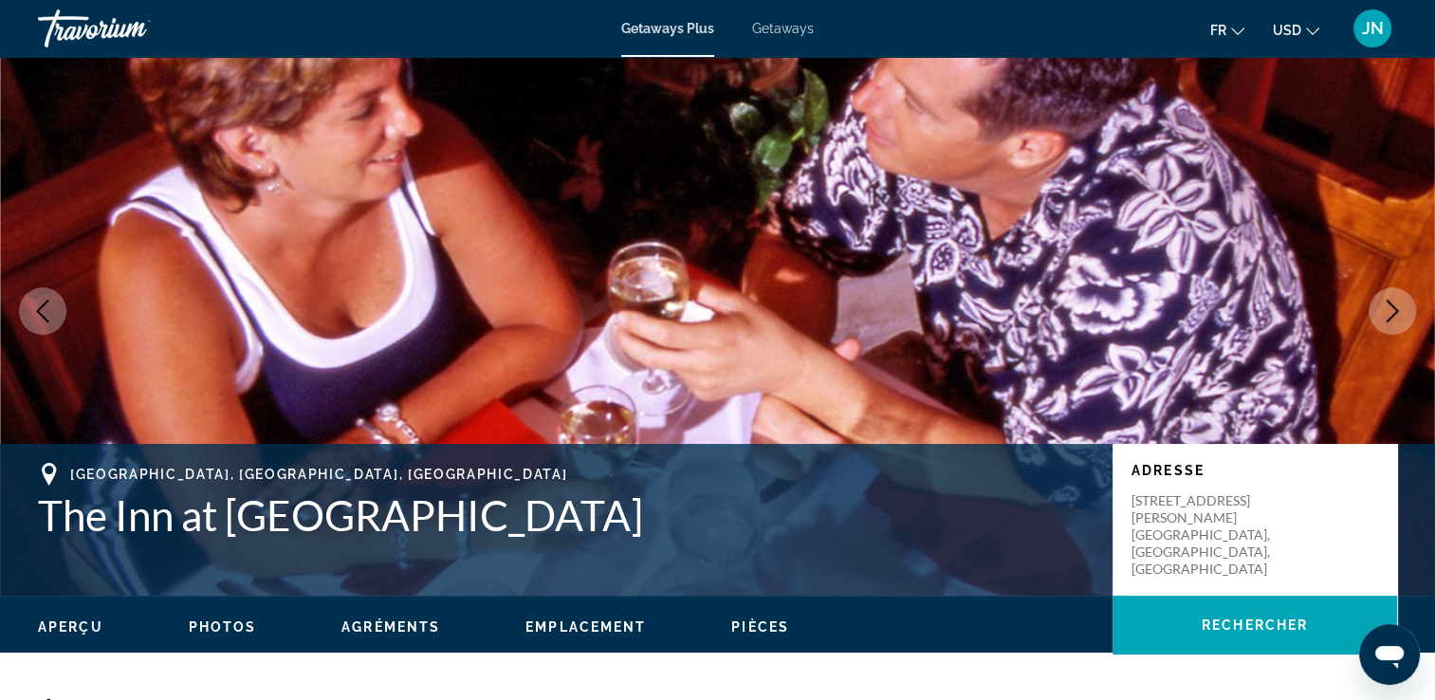
scroll to position [0, 0]
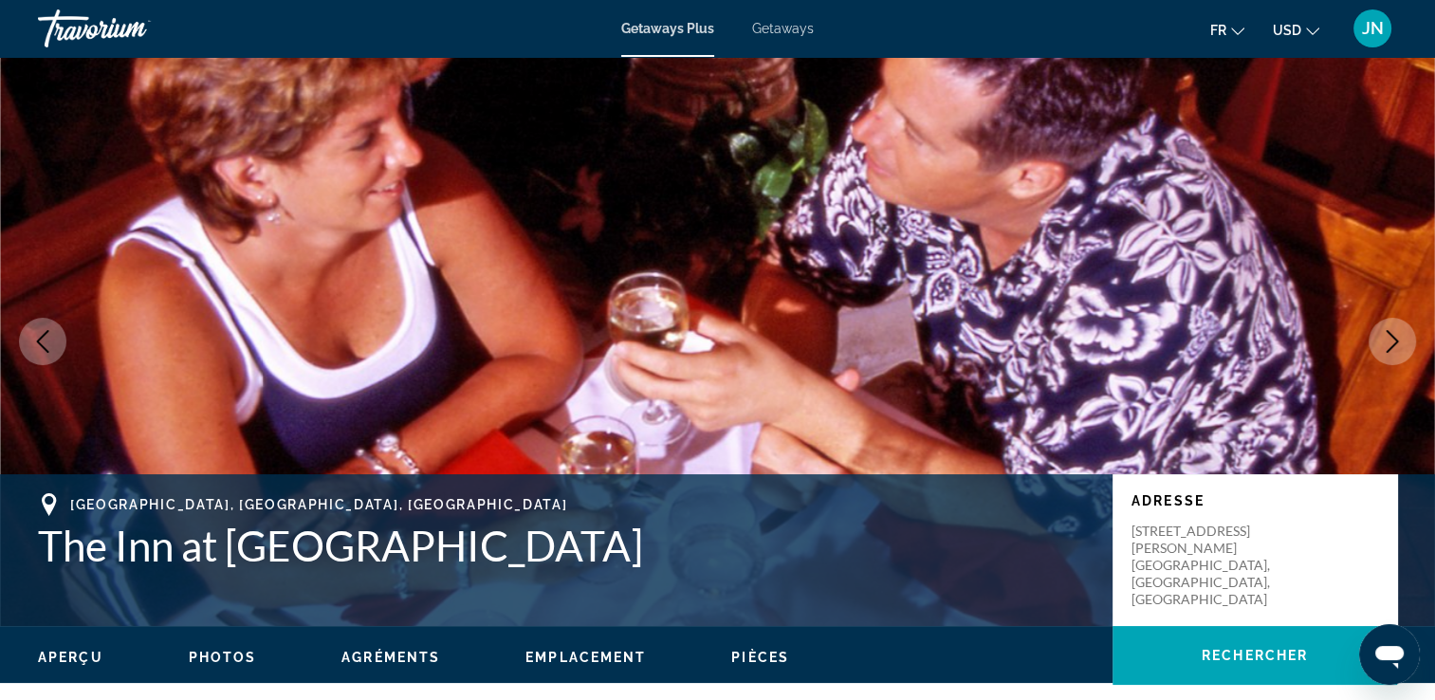
click at [781, 28] on span "Getaways" at bounding box center [783, 28] width 62 height 15
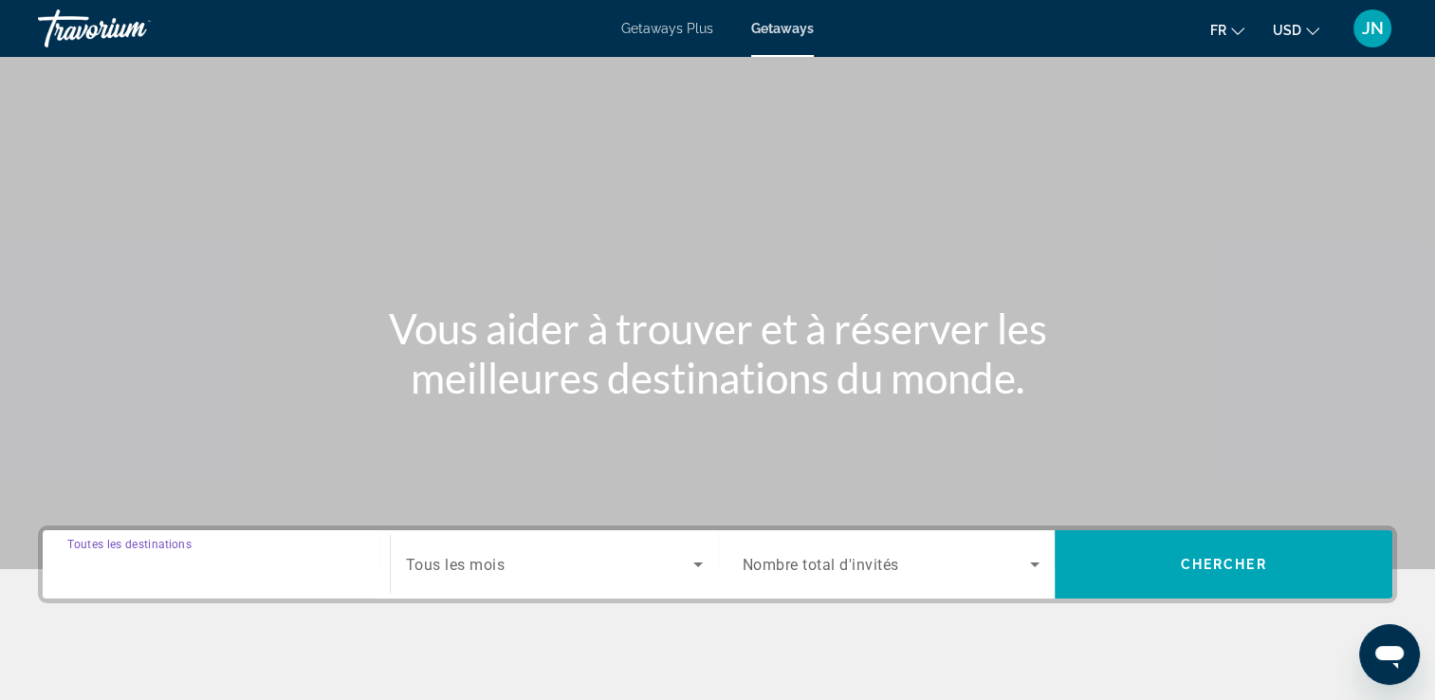
click at [241, 564] on input "Destination Toutes les destinations" at bounding box center [216, 565] width 298 height 23
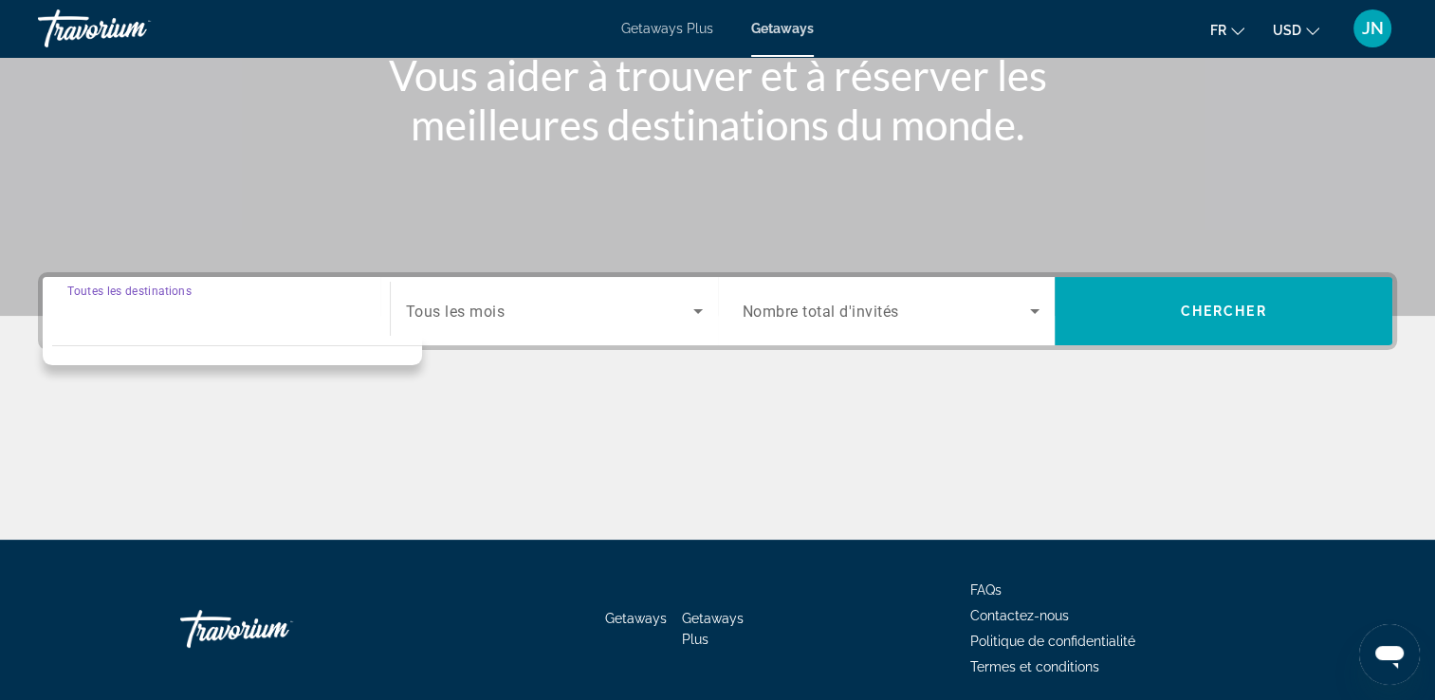
scroll to position [324, 0]
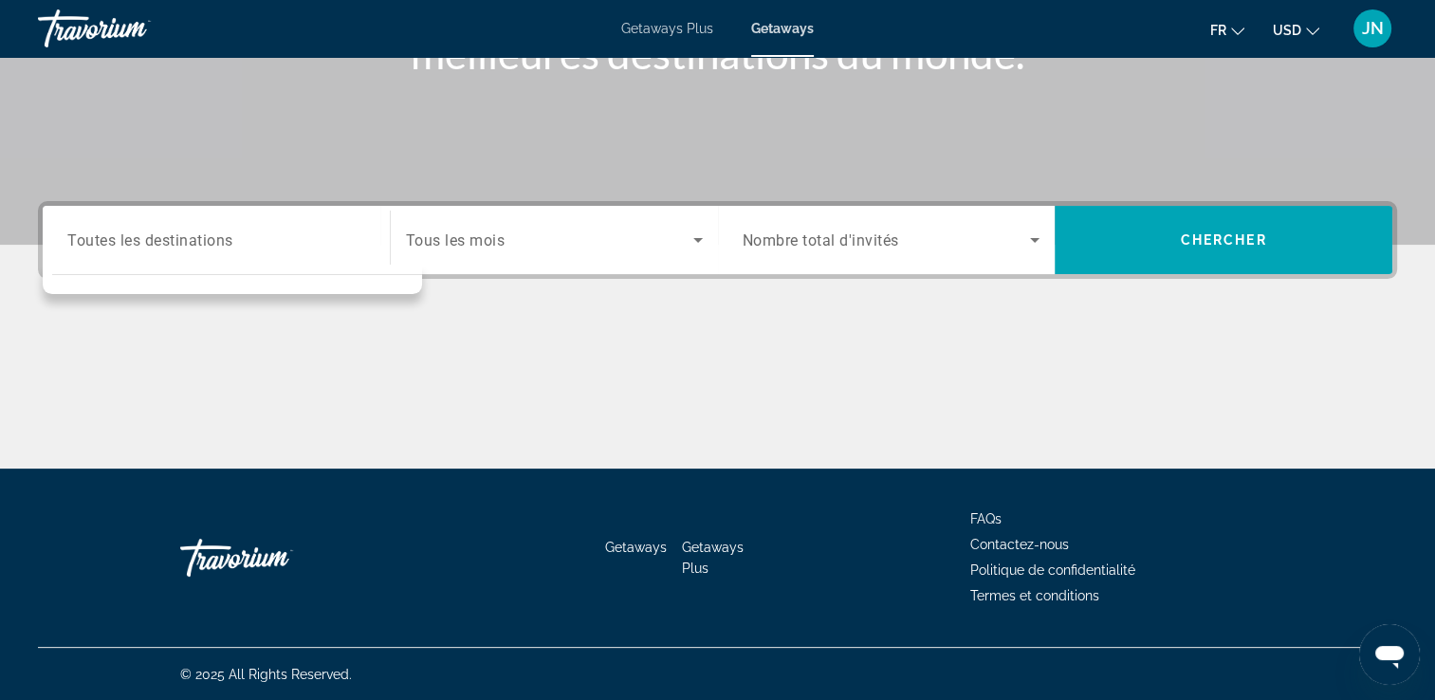
click at [218, 255] on div "Search widget" at bounding box center [216, 240] width 298 height 54
click at [120, 260] on div "Search widget" at bounding box center [216, 240] width 298 height 54
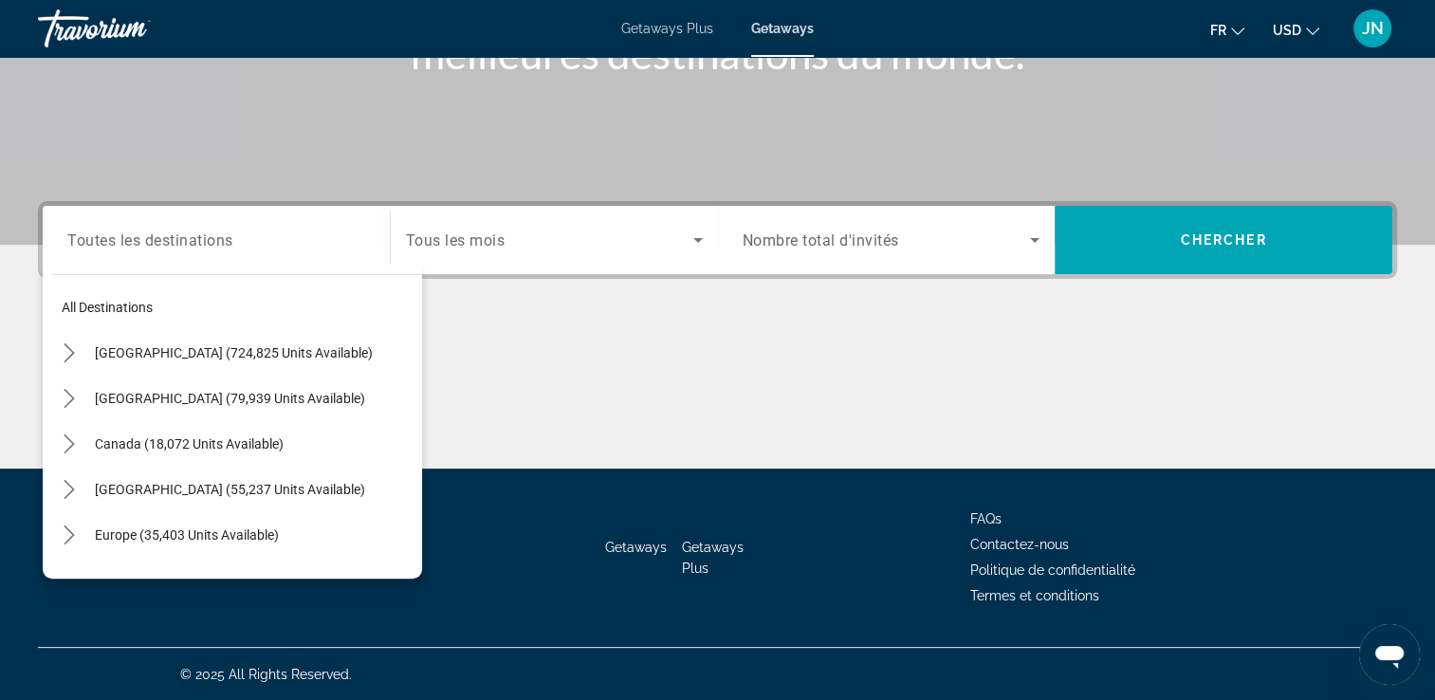
click at [65, 275] on div "All destinations [GEOGRAPHIC_DATA] (724,825 units available) [GEOGRAPHIC_DATA] …" at bounding box center [237, 422] width 370 height 294
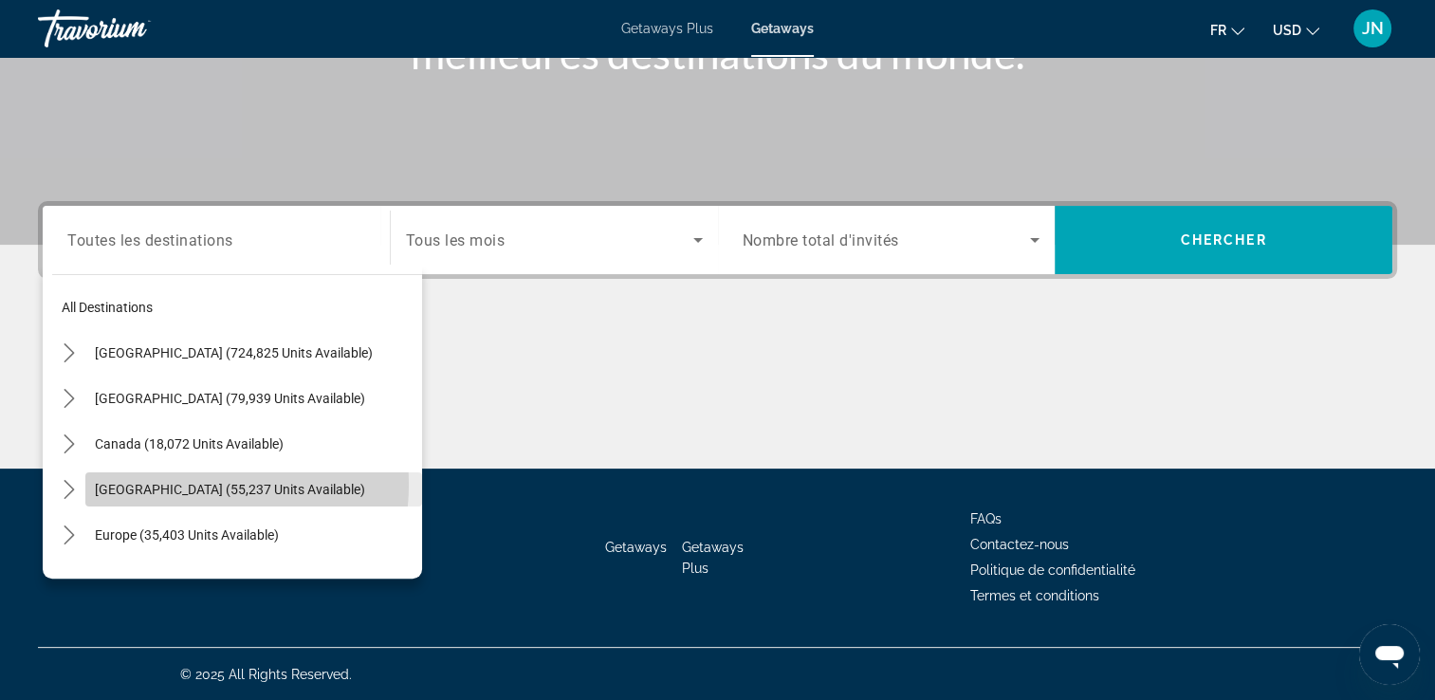
click at [194, 484] on span "[GEOGRAPHIC_DATA] (55,237 units available)" at bounding box center [230, 489] width 270 height 15
type input "**********"
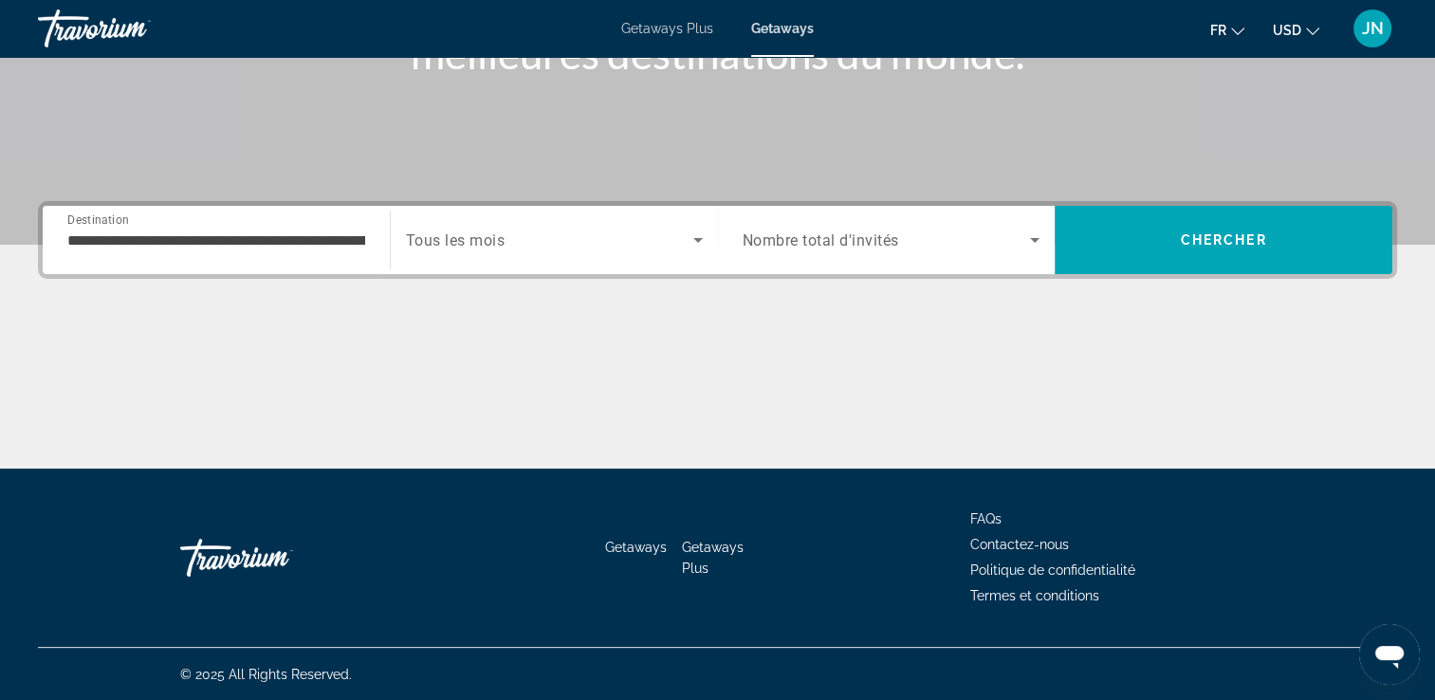
click at [558, 256] on div "Search widget" at bounding box center [554, 239] width 297 height 53
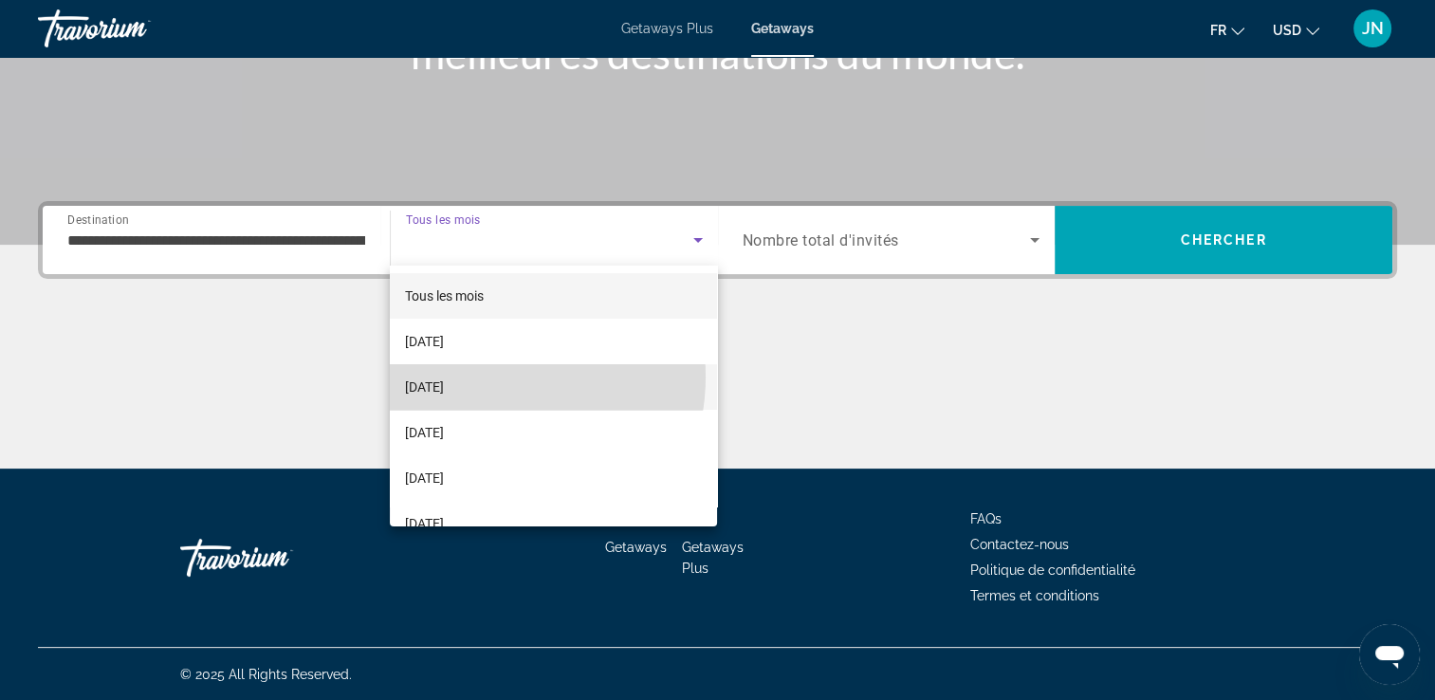
click at [444, 377] on span "[DATE]" at bounding box center [424, 387] width 39 height 23
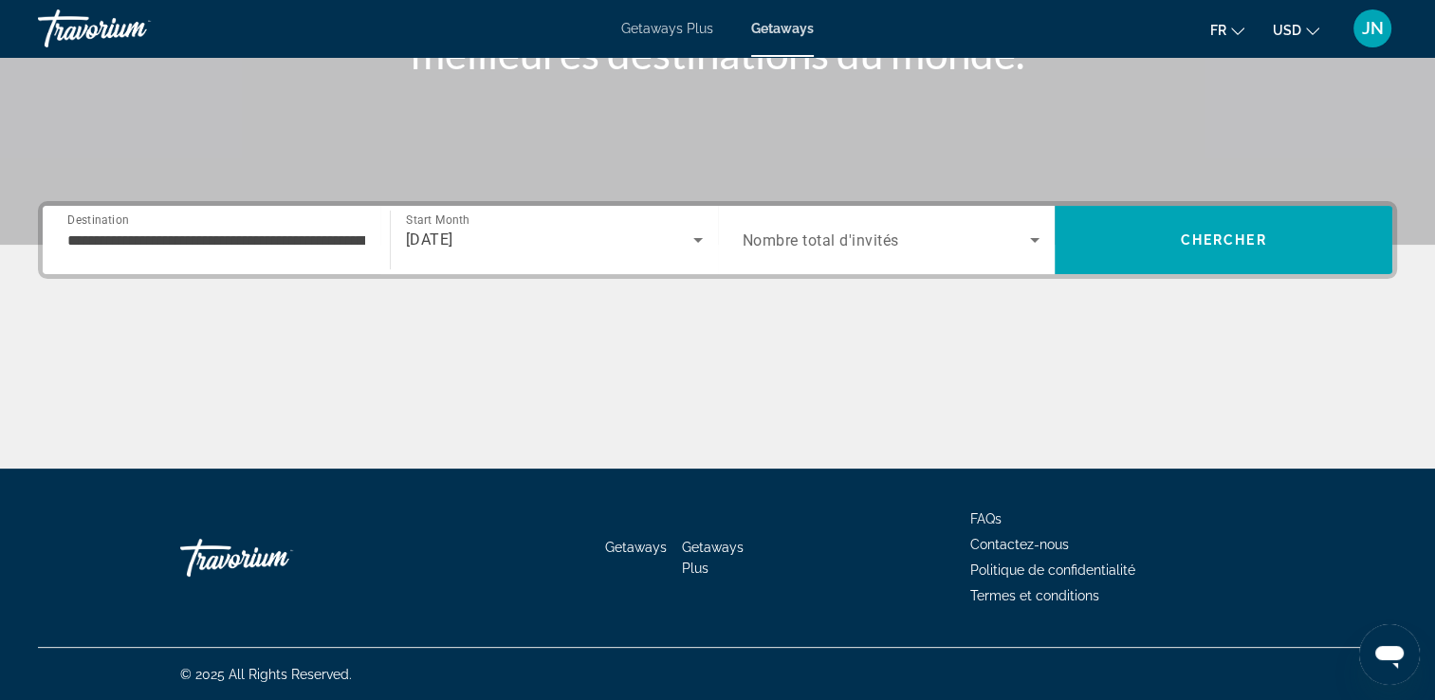
click at [836, 250] on div "Search widget" at bounding box center [892, 239] width 298 height 53
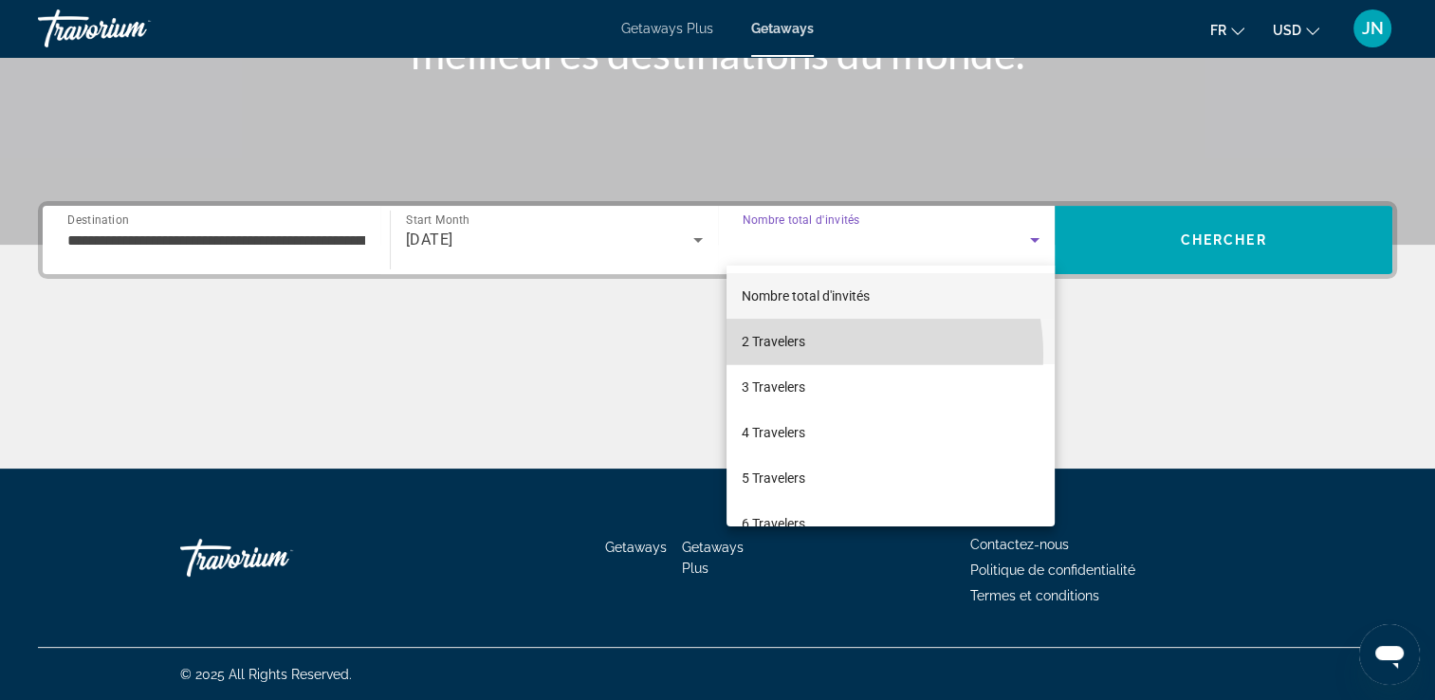
click at [820, 355] on mat-option "2 Travelers" at bounding box center [891, 342] width 328 height 46
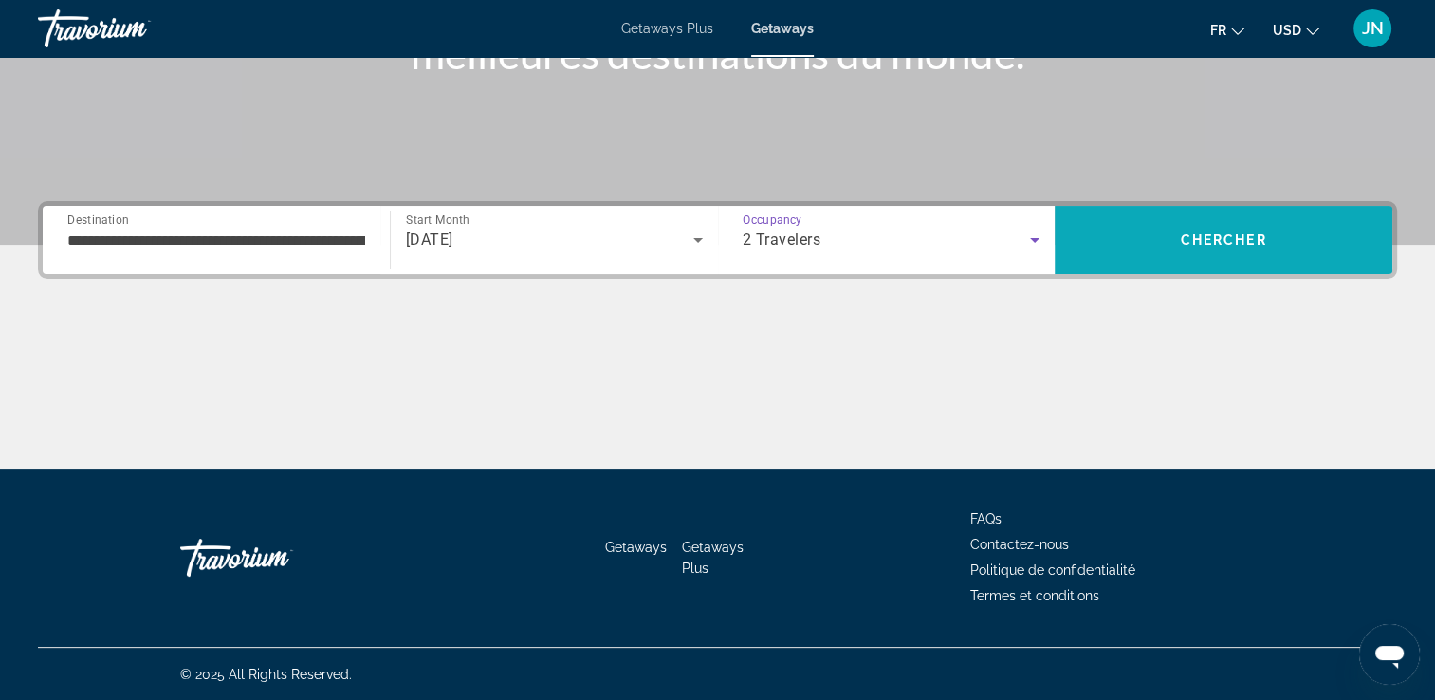
click at [1203, 256] on span "Search" at bounding box center [1224, 240] width 338 height 46
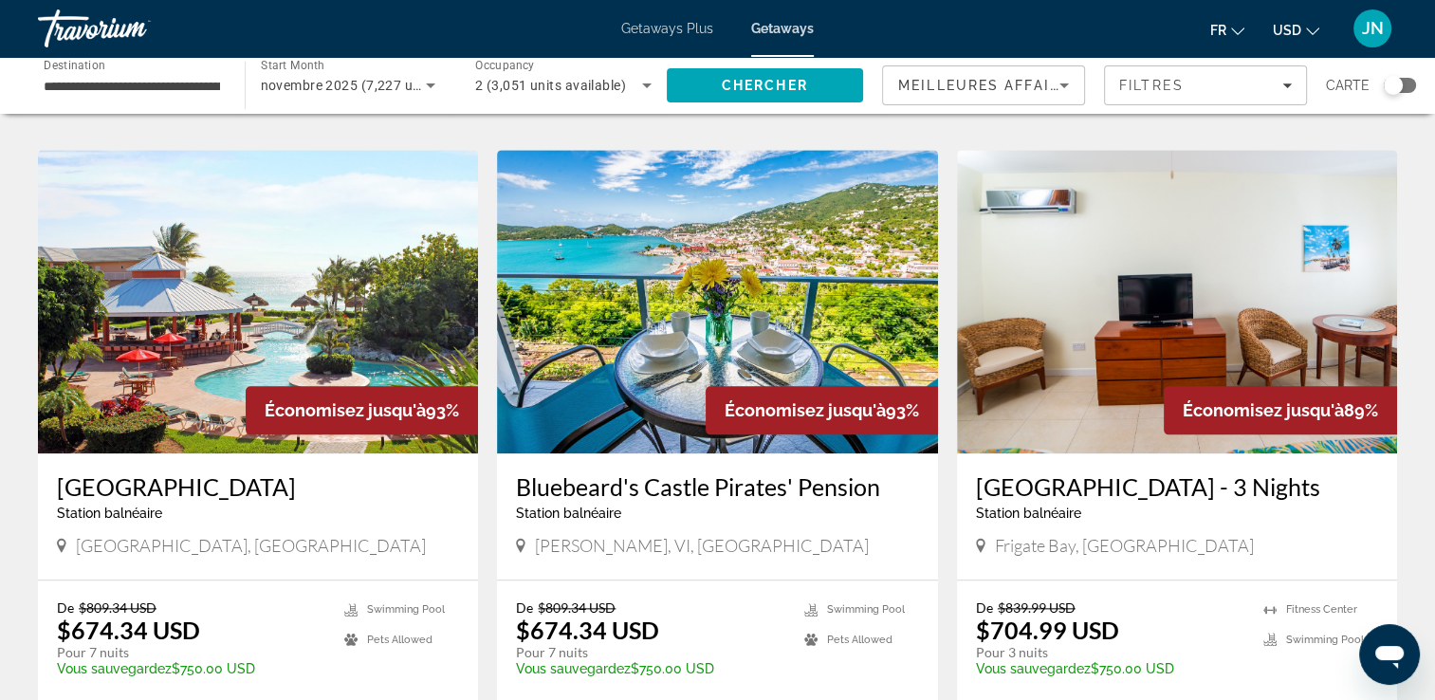
scroll to position [2124, 0]
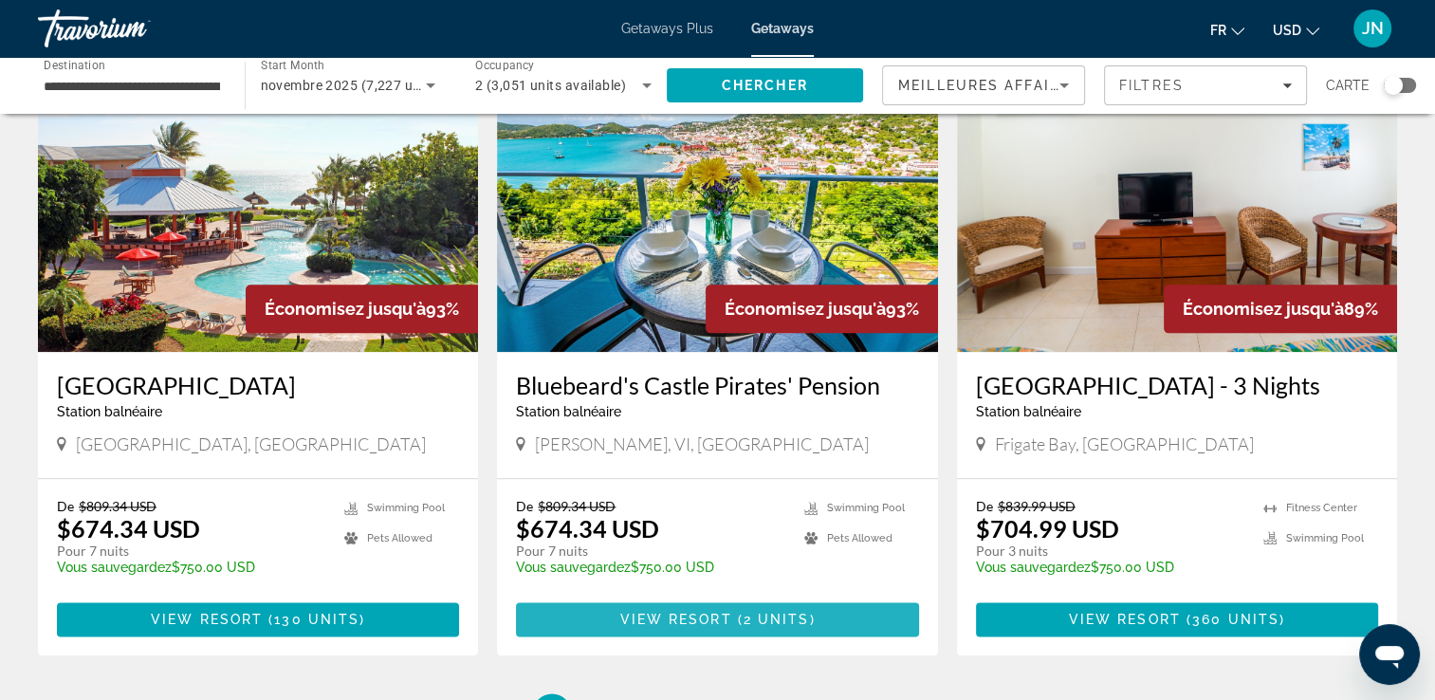
click at [782, 642] on span "Main content" at bounding box center [717, 620] width 402 height 46
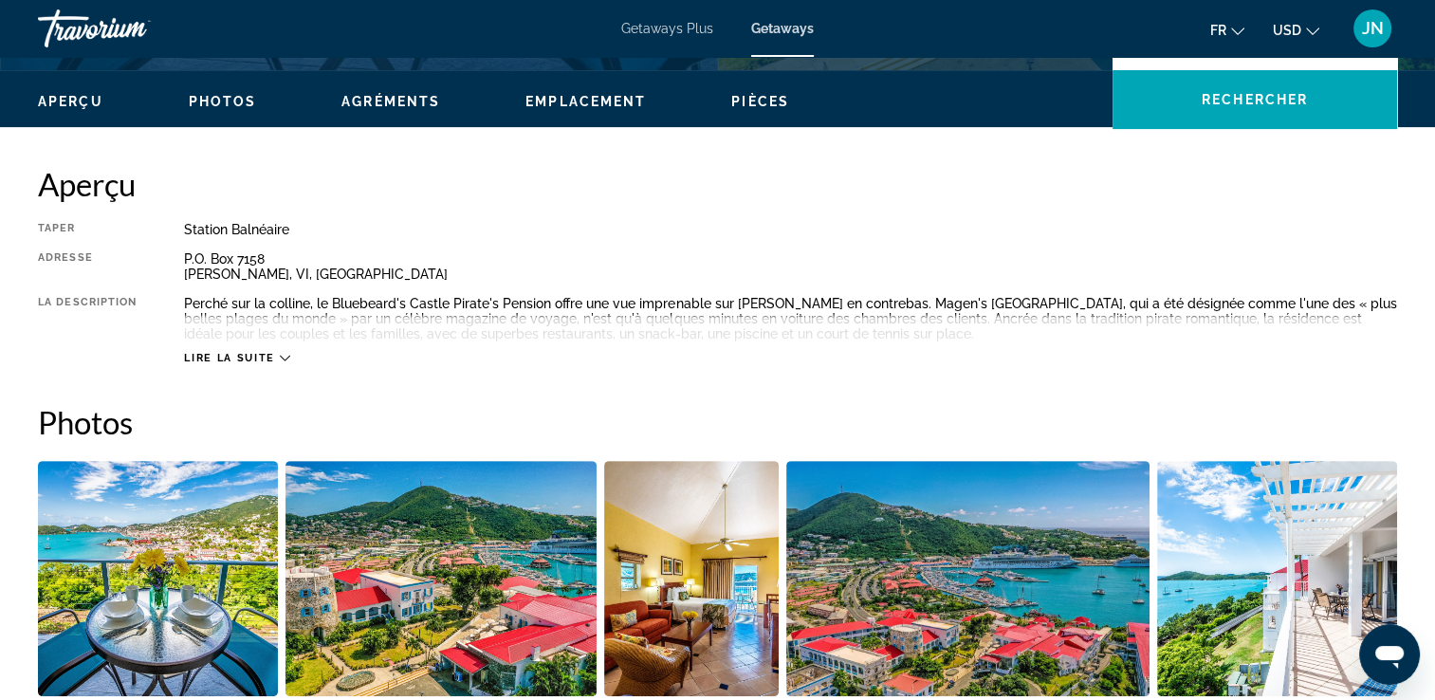
scroll to position [606, 0]
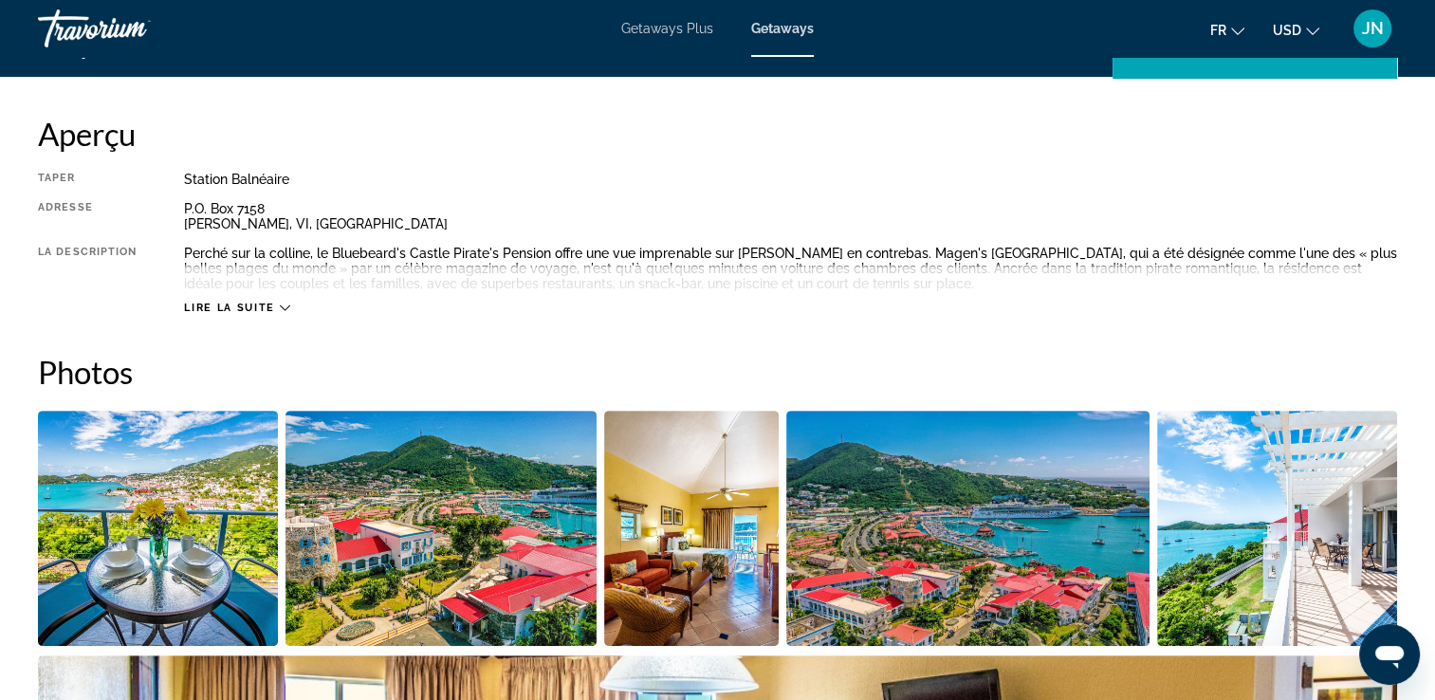
click at [285, 306] on icon "Main content" at bounding box center [285, 308] width 10 height 10
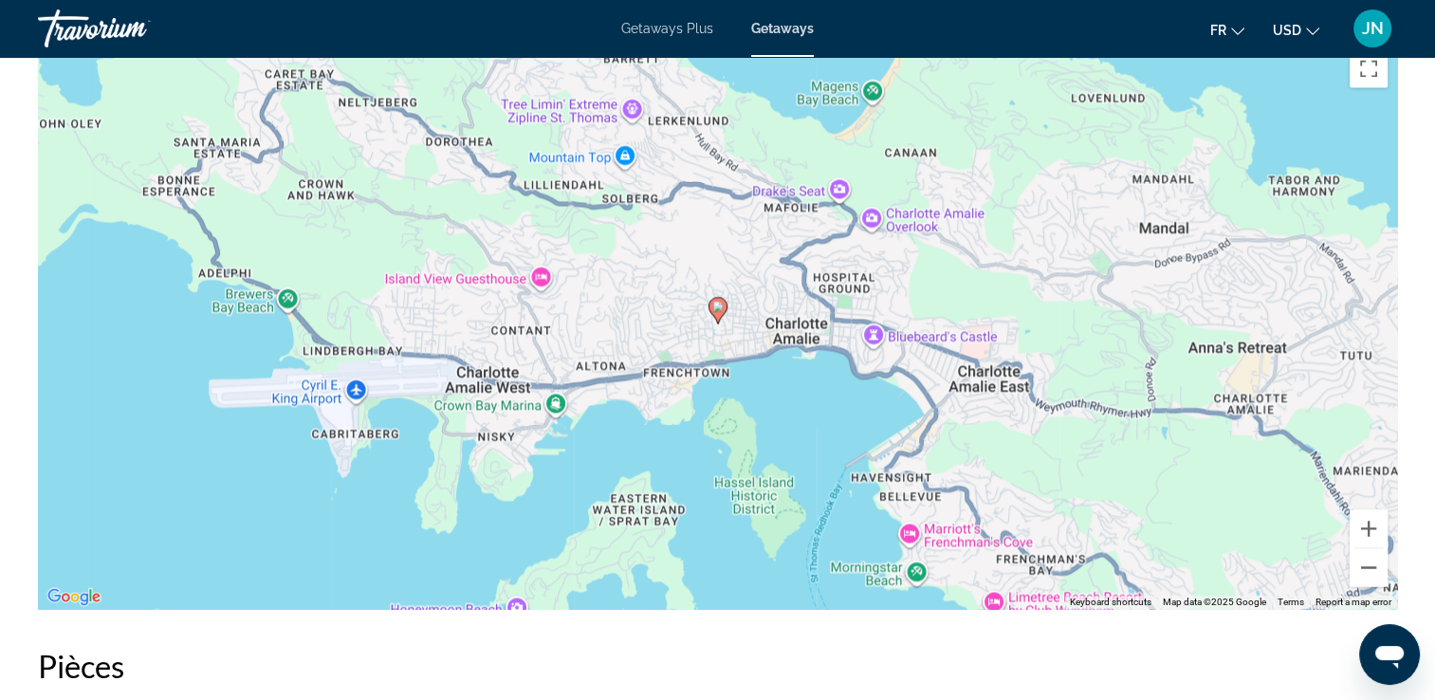
scroll to position [2805, 0]
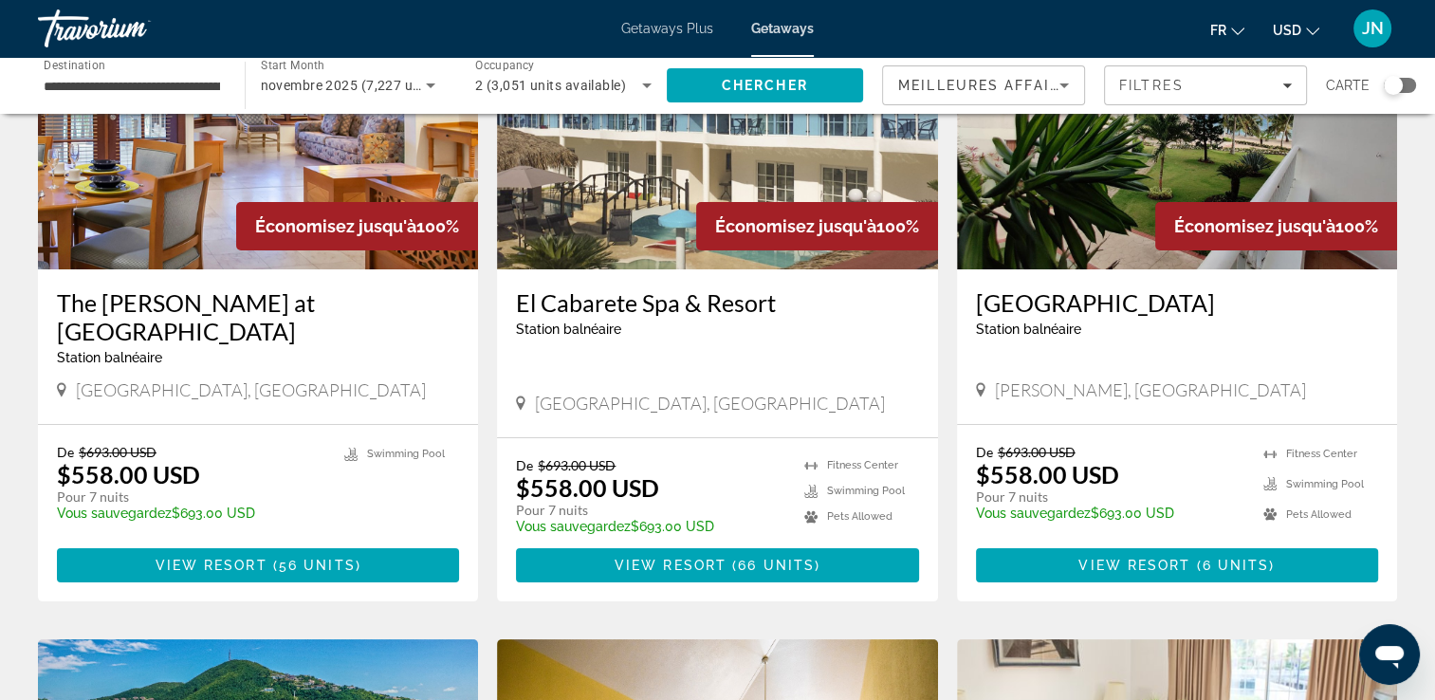
scroll to position [277, 0]
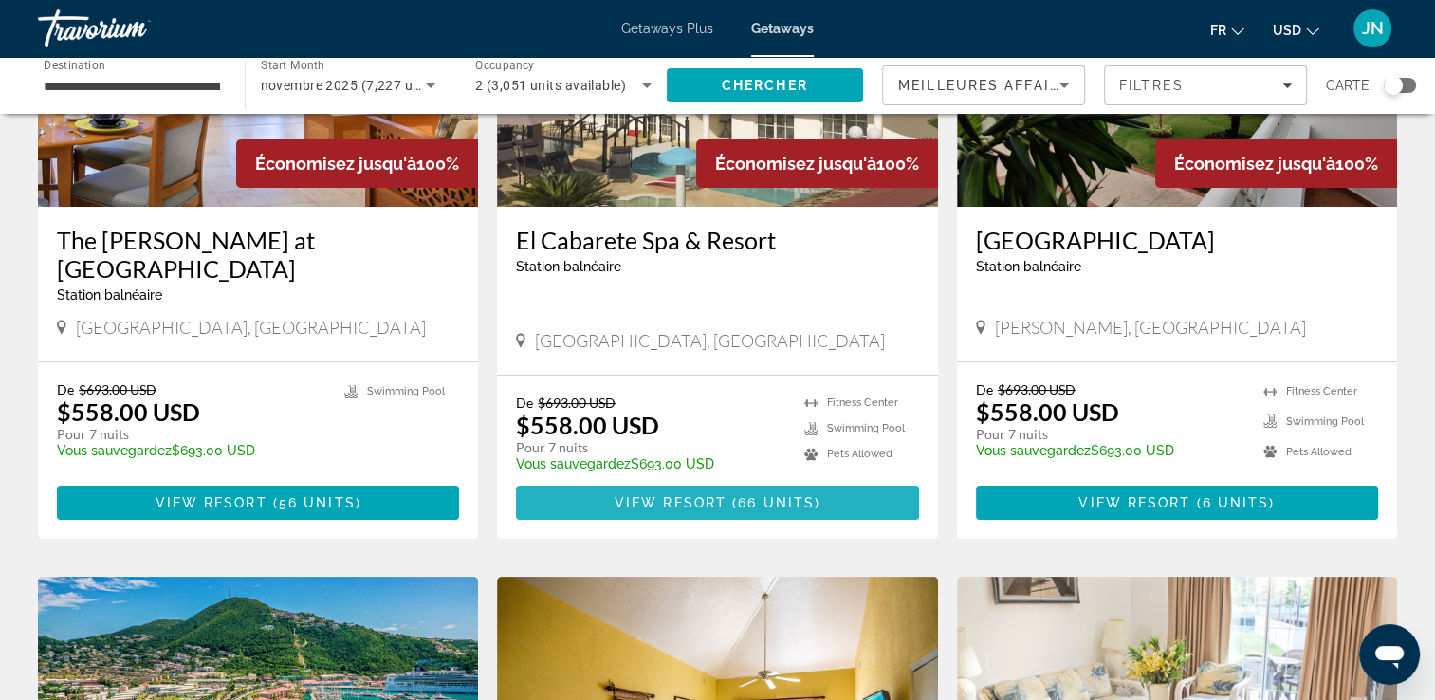
click at [677, 495] on span "View Resort" at bounding box center [671, 502] width 112 height 15
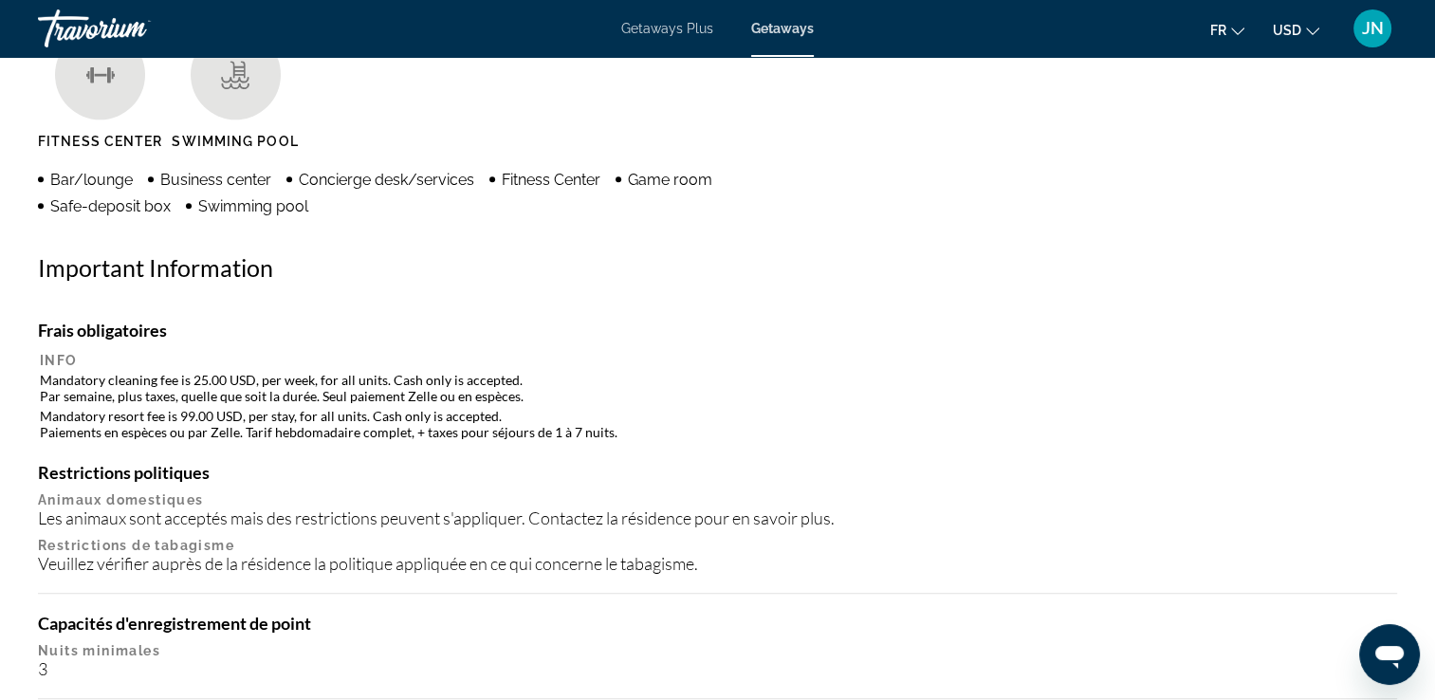
scroll to position [1795, 0]
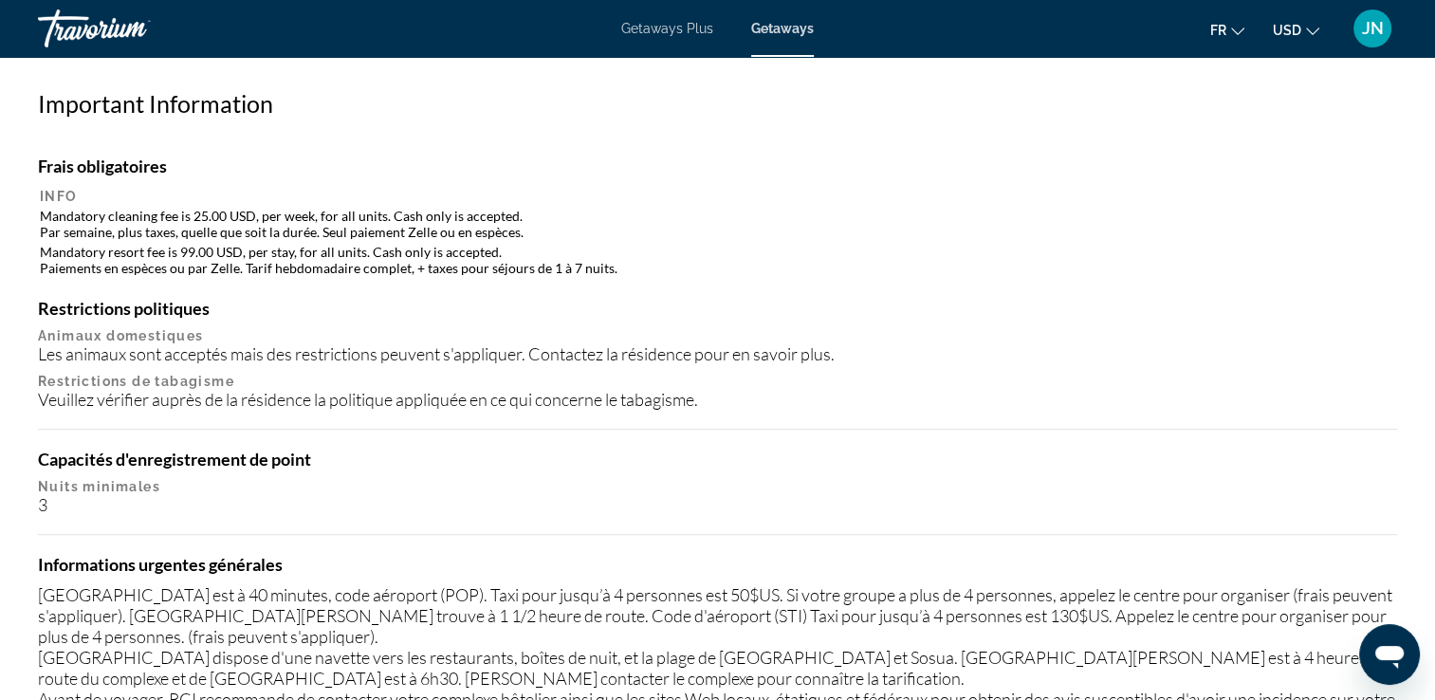
click at [1232, 28] on icon "Change language" at bounding box center [1237, 32] width 13 height 8
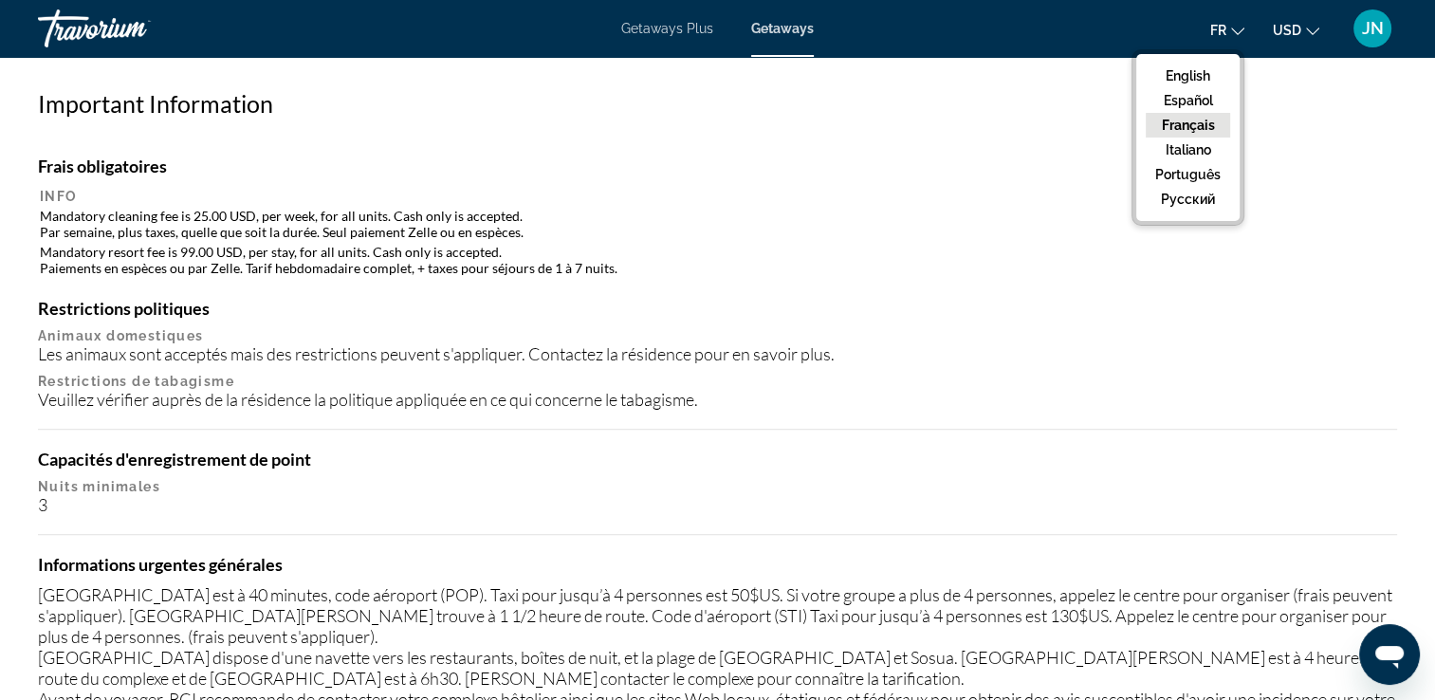
click at [1188, 120] on button "Français" at bounding box center [1188, 125] width 84 height 25
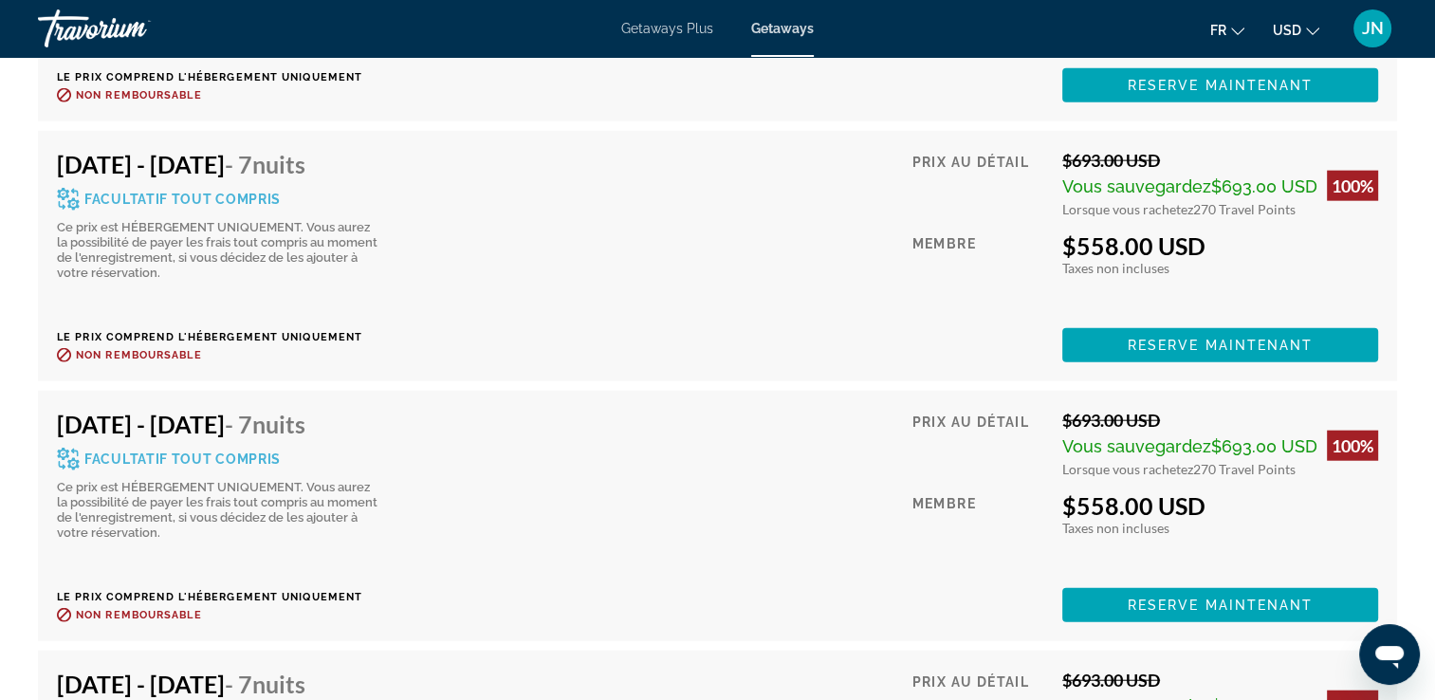
scroll to position [4526, 0]
